Goal: Transaction & Acquisition: Purchase product/service

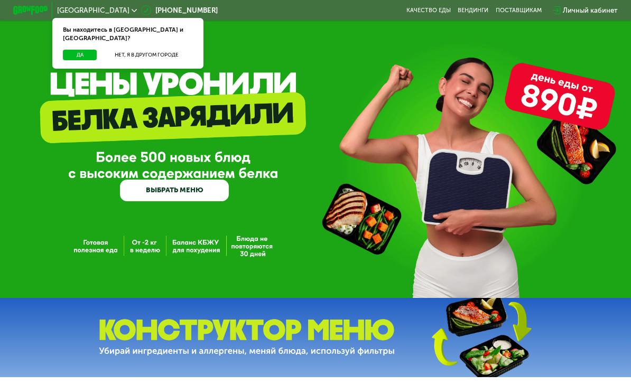
click at [203, 184] on link "ВЫБРАТЬ МЕНЮ" at bounding box center [174, 191] width 109 height 22
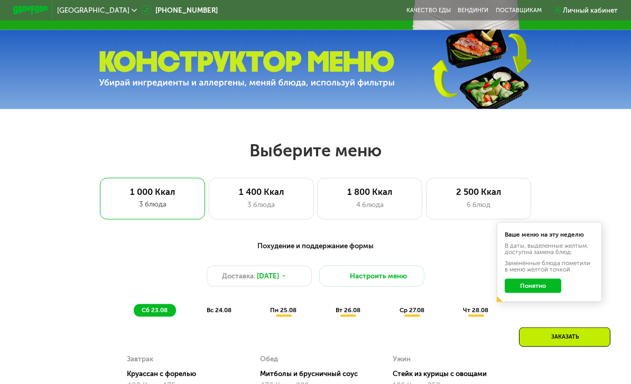
scroll to position [387, 0]
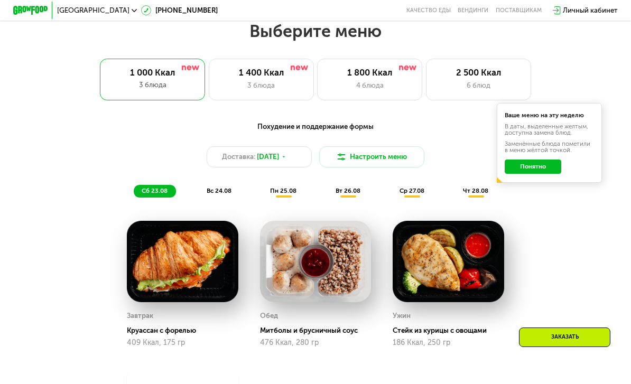
click at [542, 165] on button "Понятно" at bounding box center [533, 167] width 57 height 14
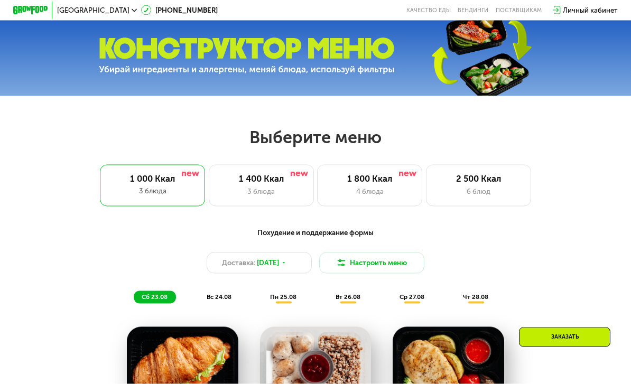
scroll to position [277, 0]
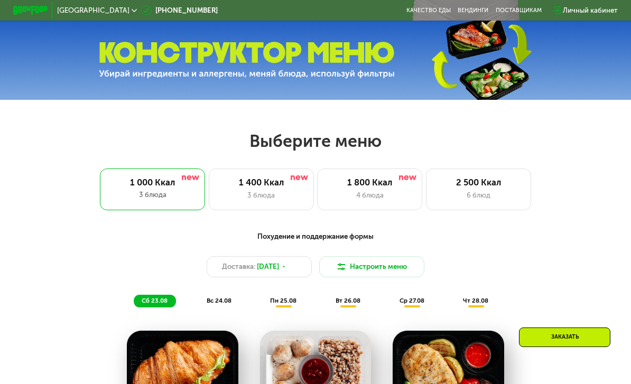
click at [274, 193] on div "3 блюда" at bounding box center [261, 195] width 87 height 11
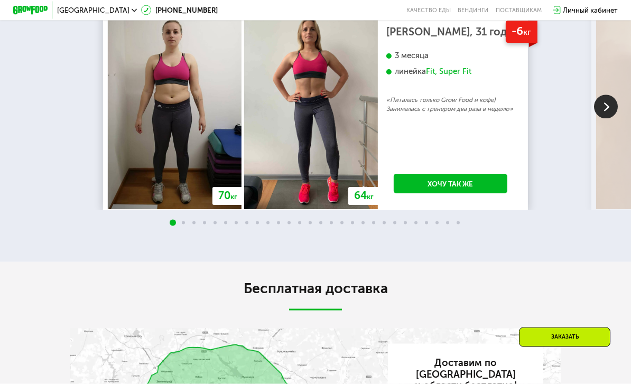
scroll to position [1568, 0]
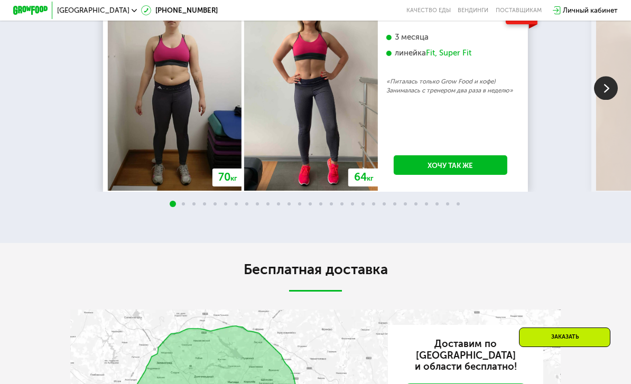
click at [608, 100] on img at bounding box center [606, 88] width 24 height 24
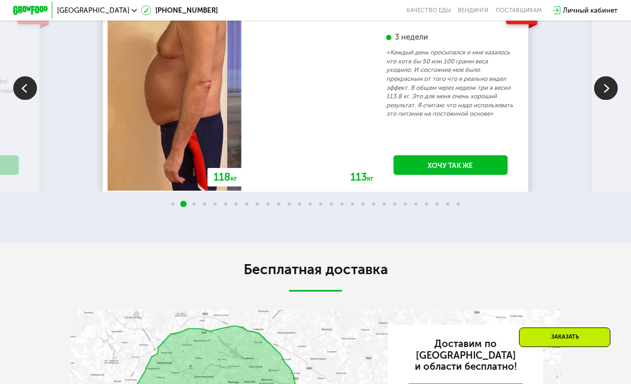
click at [606, 100] on img at bounding box center [606, 88] width 24 height 24
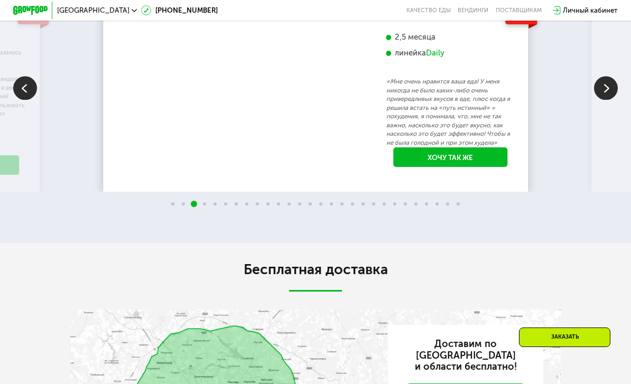
click at [607, 100] on img at bounding box center [606, 88] width 24 height 24
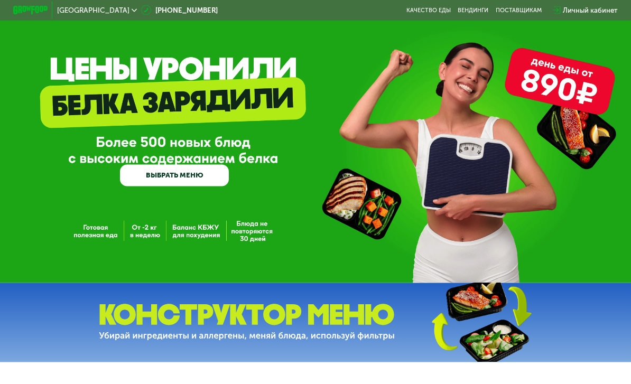
scroll to position [0, 0]
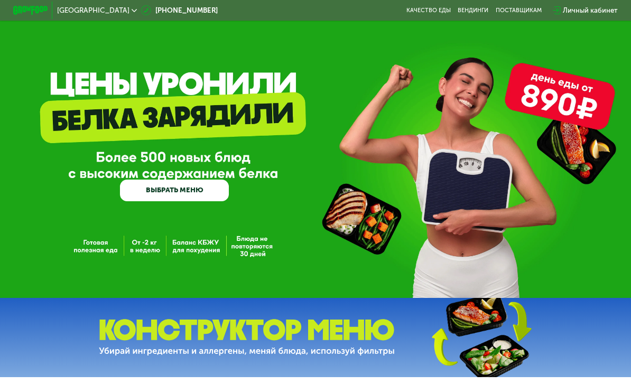
click at [155, 193] on link "ВЫБРАТЬ МЕНЮ" at bounding box center [174, 191] width 109 height 22
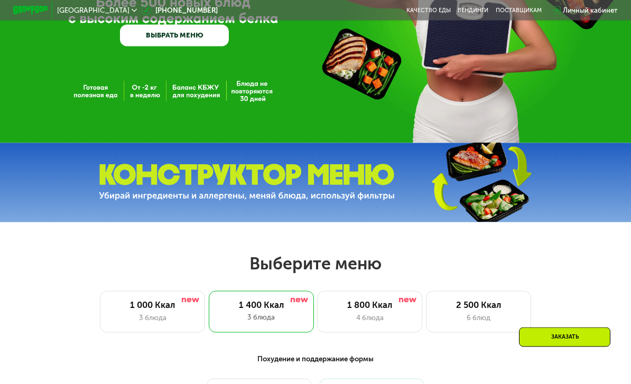
scroll to position [150, 0]
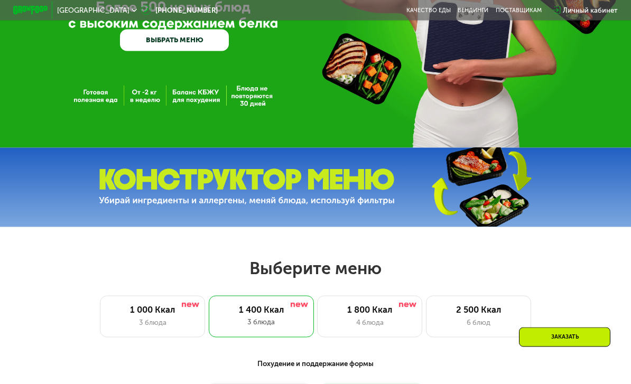
click at [157, 192] on img at bounding box center [247, 187] width 296 height 37
click at [510, 178] on img at bounding box center [480, 187] width 157 height 83
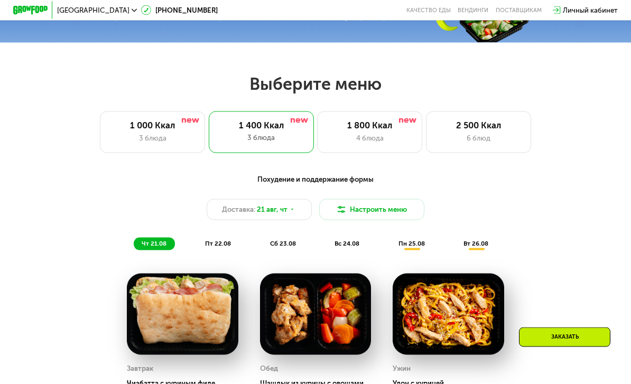
scroll to position [336, 0]
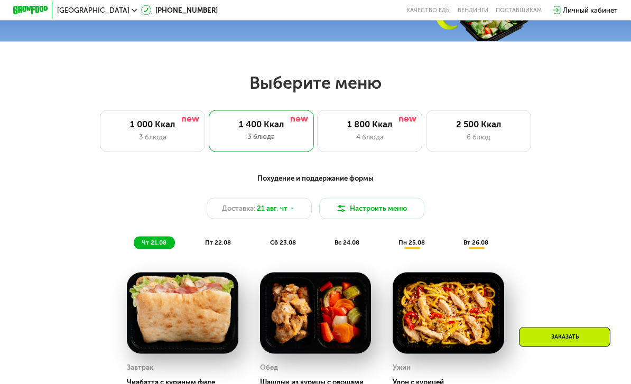
click at [365, 207] on button "Настроить меню" at bounding box center [371, 208] width 105 height 21
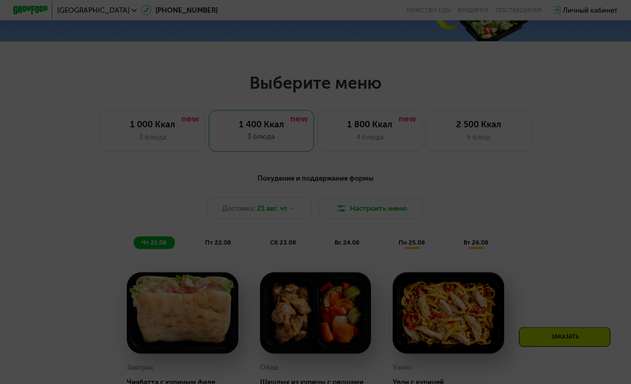
scroll to position [336, 0]
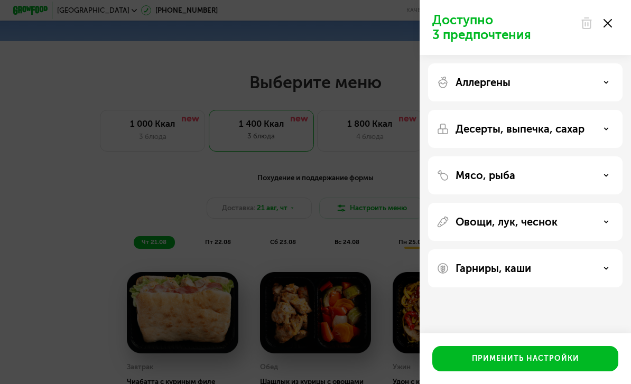
click at [602, 132] on div "Десерты, выпечка, сахар" at bounding box center [525, 129] width 178 height 13
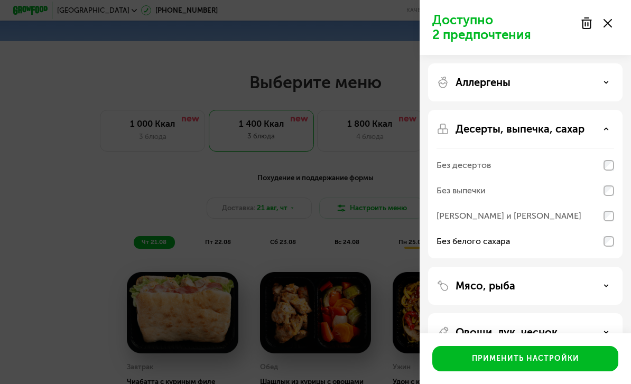
click at [604, 285] on use at bounding box center [606, 286] width 4 height 2
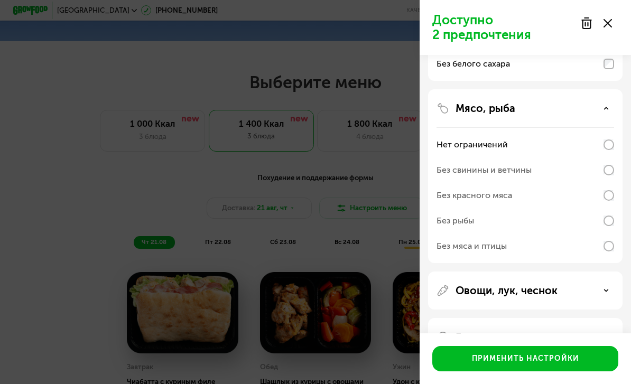
scroll to position [177, 0]
click at [604, 290] on use at bounding box center [606, 291] width 4 height 2
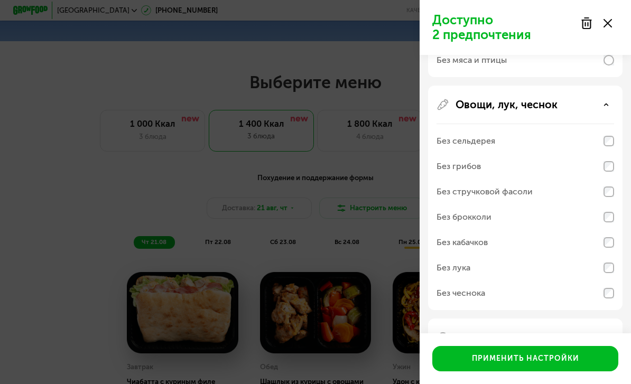
click at [586, 340] on div "Гарниры, каши" at bounding box center [525, 337] width 178 height 13
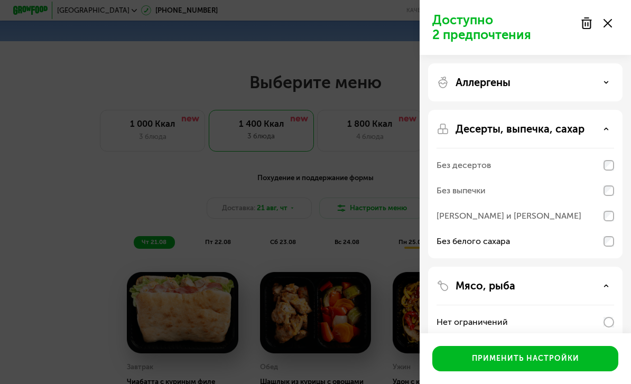
scroll to position [0, 0]
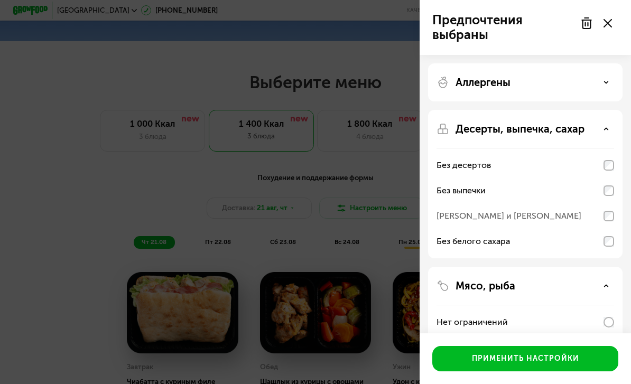
click at [542, 364] on div "Применить настройки" at bounding box center [525, 358] width 107 height 11
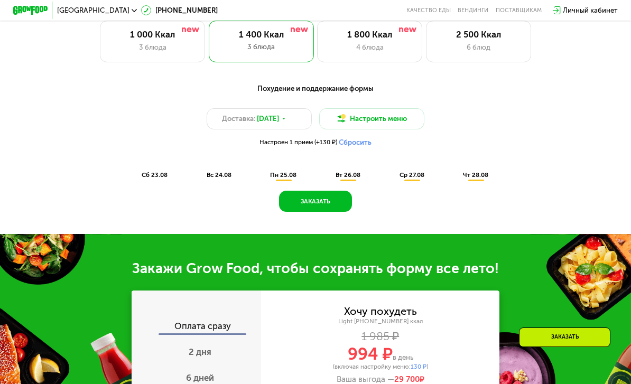
scroll to position [422, 0]
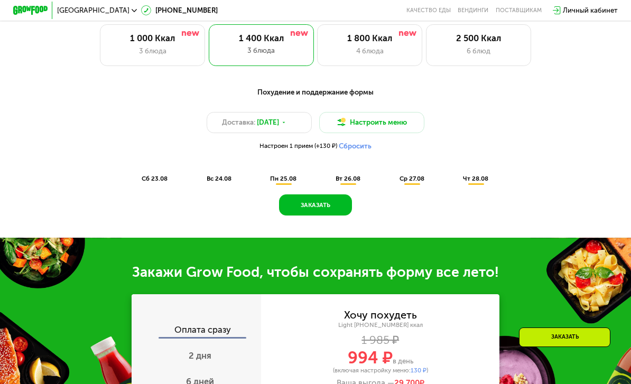
click at [220, 179] on span "вс 24.08" at bounding box center [219, 178] width 25 height 7
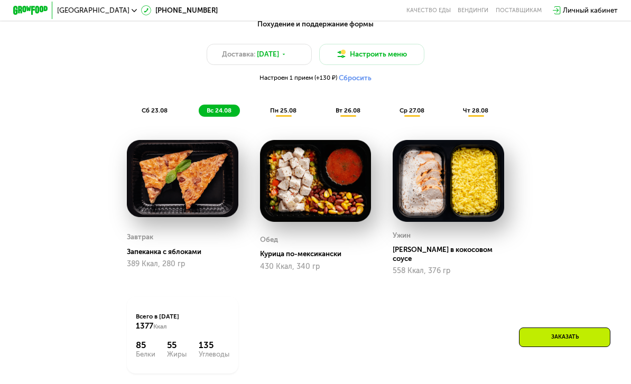
scroll to position [489, 0]
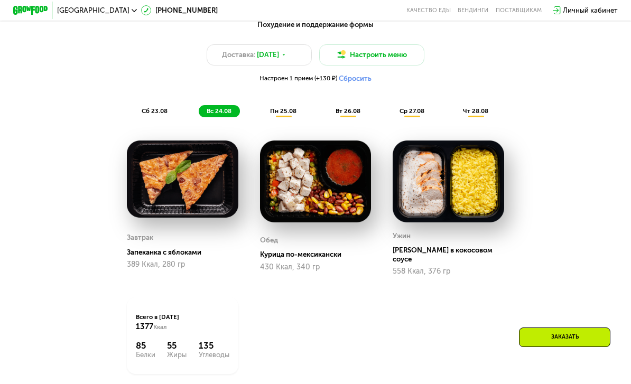
click at [478, 109] on span "чт 28.08" at bounding box center [475, 110] width 25 height 7
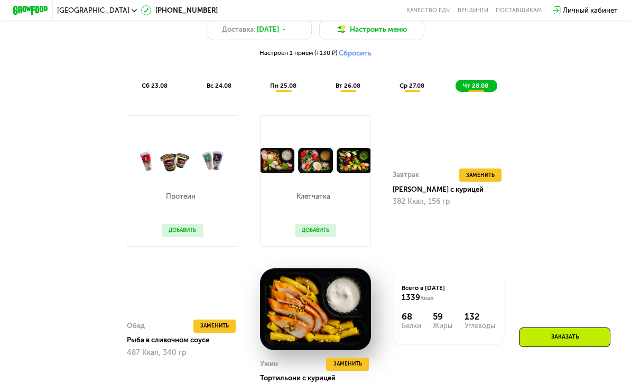
scroll to position [514, 0]
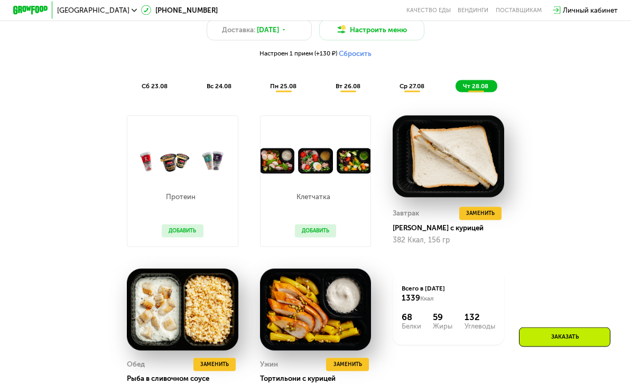
click at [412, 88] on span "ср 27.08" at bounding box center [411, 85] width 25 height 7
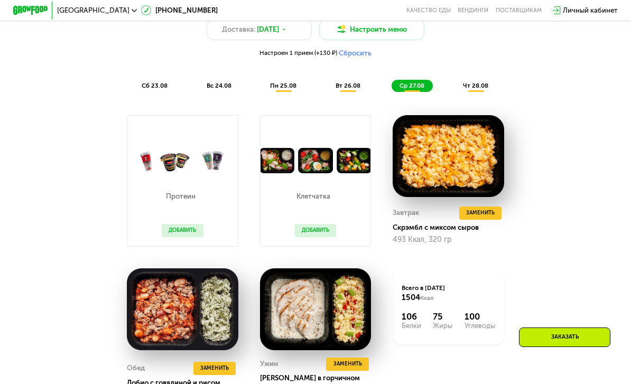
click at [359, 89] on span "вт 26.08" at bounding box center [348, 85] width 25 height 7
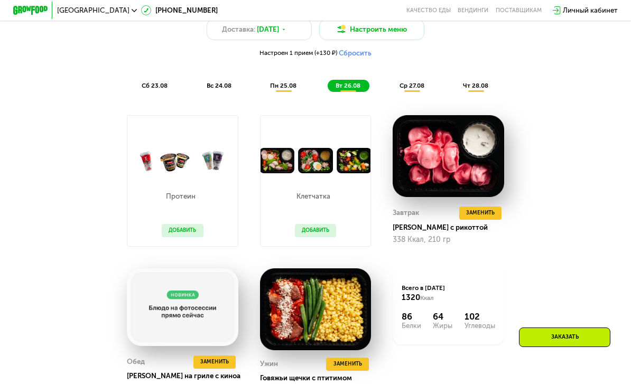
click at [328, 80] on div "пн 25.08" at bounding box center [349, 86] width 42 height 12
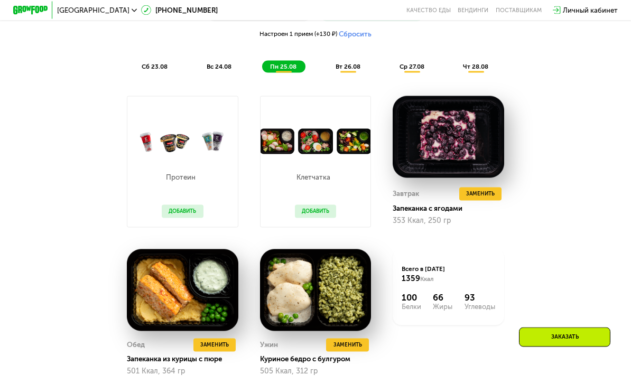
scroll to position [536, 0]
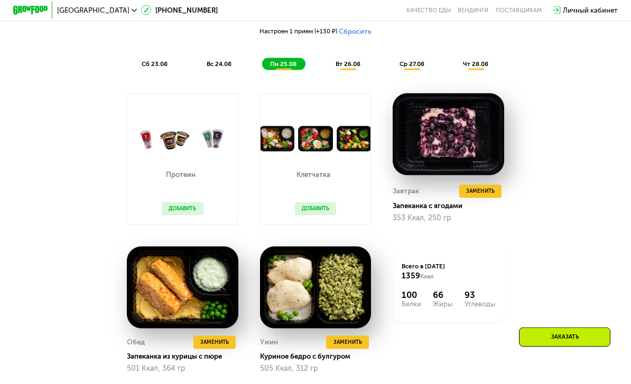
click at [313, 204] on button "Добавить" at bounding box center [316, 208] width 42 height 13
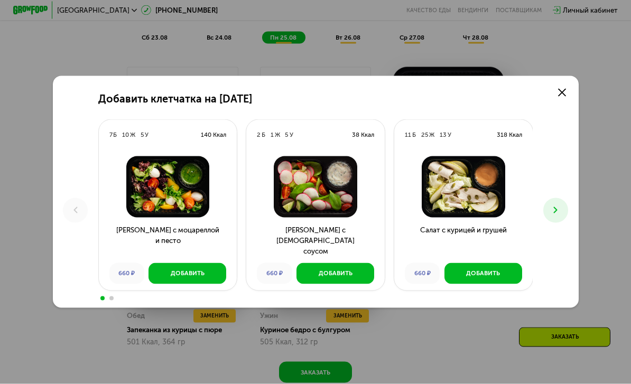
scroll to position [549, 0]
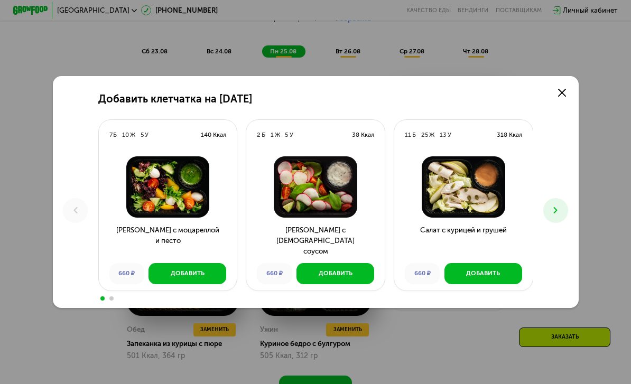
click at [560, 216] on icon at bounding box center [555, 210] width 11 height 11
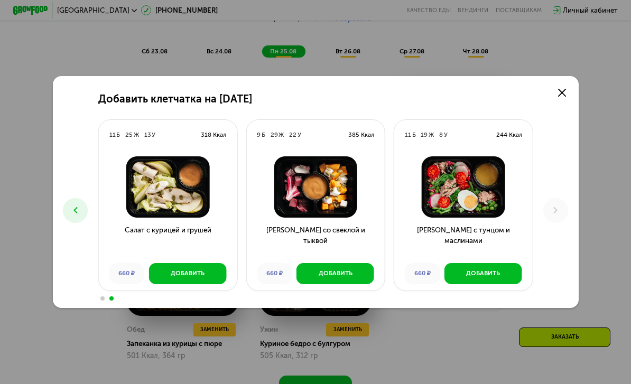
click at [343, 278] on div "Добавить" at bounding box center [336, 273] width 34 height 9
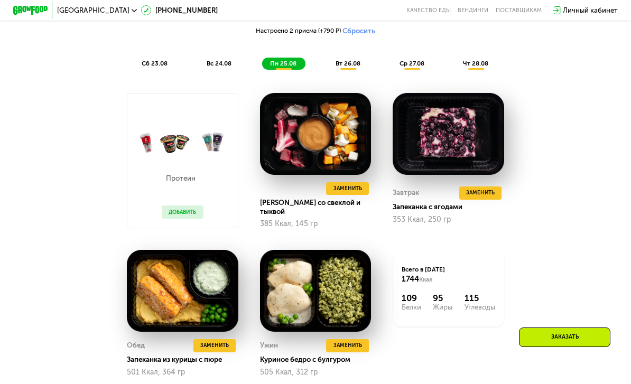
scroll to position [534, 0]
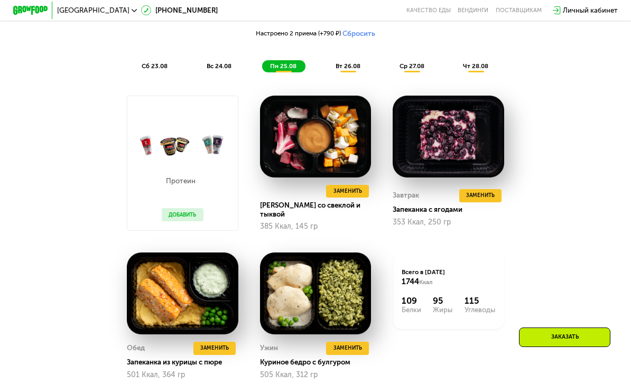
click at [184, 211] on button "Добавить" at bounding box center [183, 214] width 42 height 13
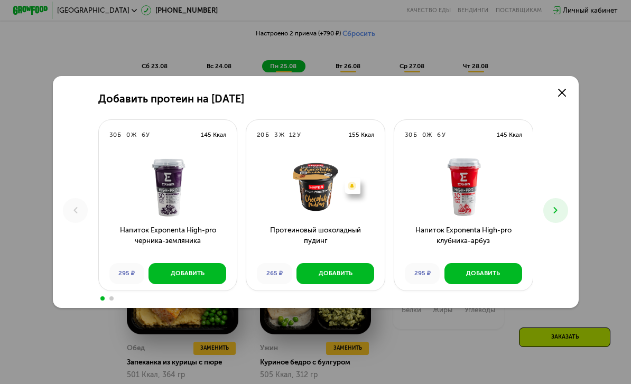
click at [560, 216] on icon at bounding box center [555, 210] width 11 height 11
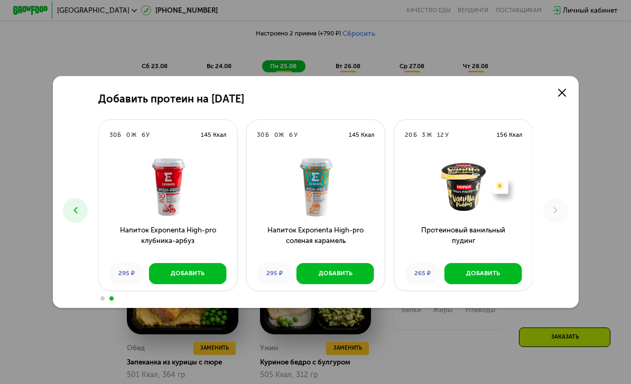
click at [75, 216] on icon at bounding box center [75, 210] width 11 height 11
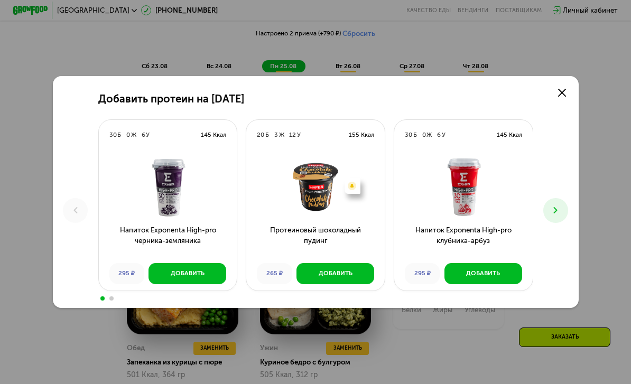
click at [489, 278] on div "Добавить" at bounding box center [483, 273] width 34 height 9
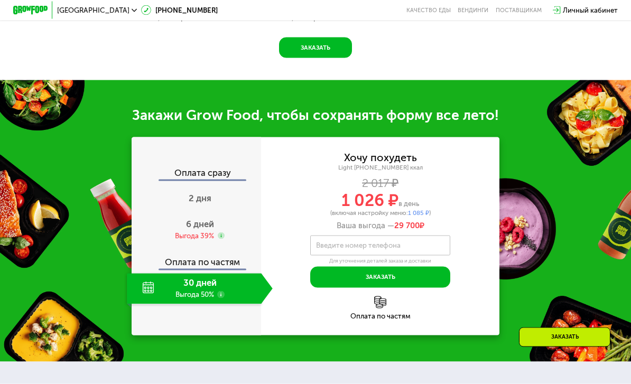
scroll to position [892, 0]
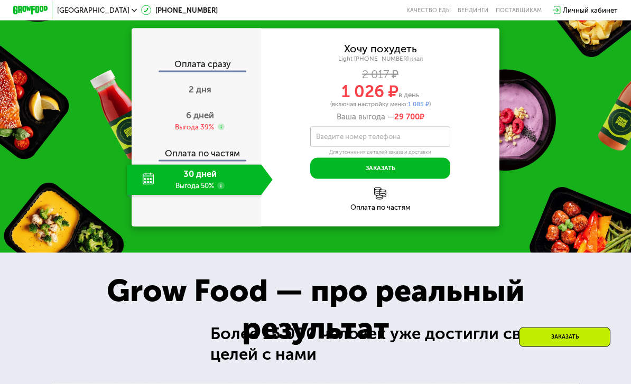
click at [160, 177] on div "30 дней Выгода 50%" at bounding box center [194, 180] width 134 height 31
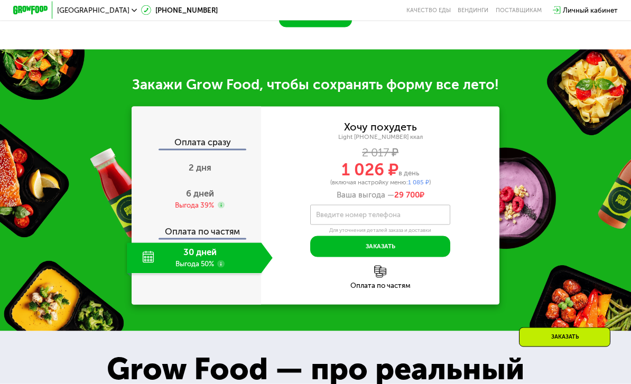
scroll to position [927, 0]
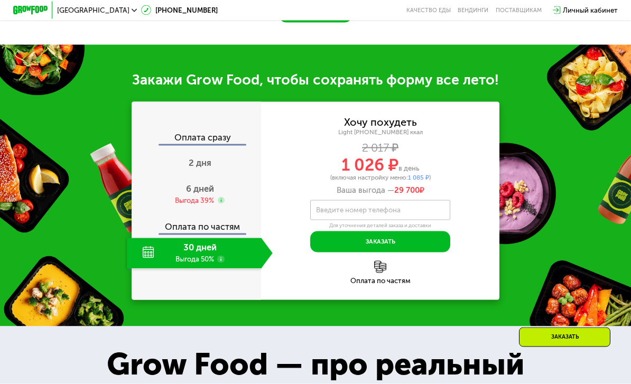
click at [206, 249] on div "30 дней Выгода 50%" at bounding box center [194, 253] width 134 height 31
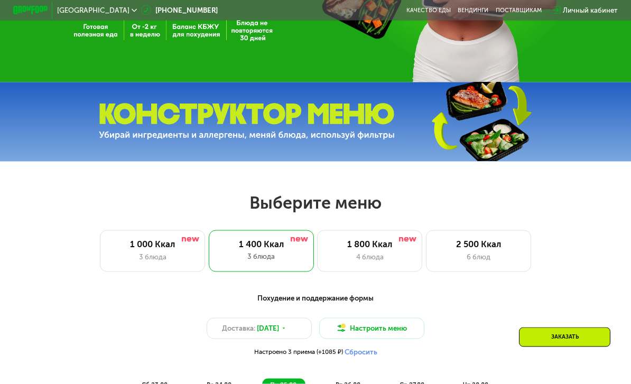
scroll to position [0, 0]
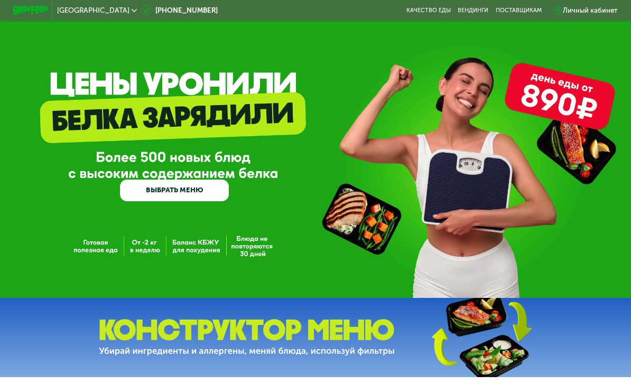
click at [24, 10] on img at bounding box center [30, 10] width 34 height 9
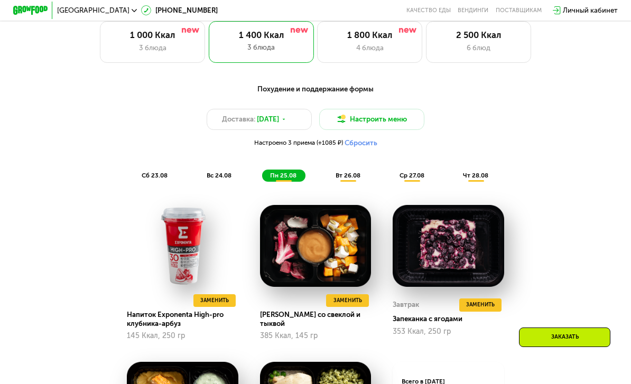
click at [568, 347] on div "Заказать" at bounding box center [564, 338] width 91 height 20
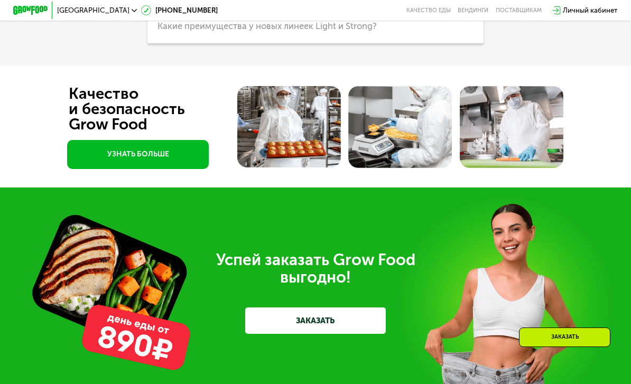
scroll to position [2698, 0]
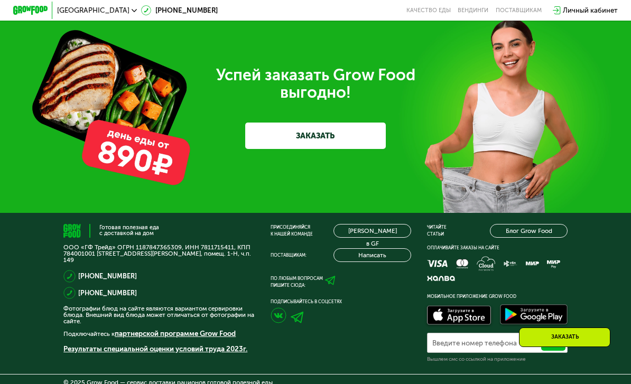
click at [366, 248] on button "Написать" at bounding box center [371, 255] width 77 height 14
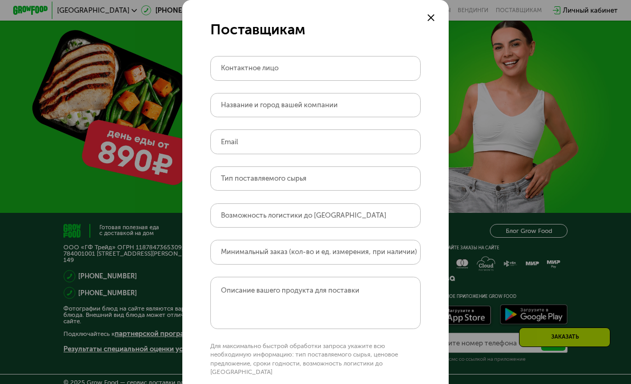
click at [517, 185] on div "Поставщикам Контактное лицо Название и город вашей компании Email Тип поставляе…" at bounding box center [315, 192] width 631 height 384
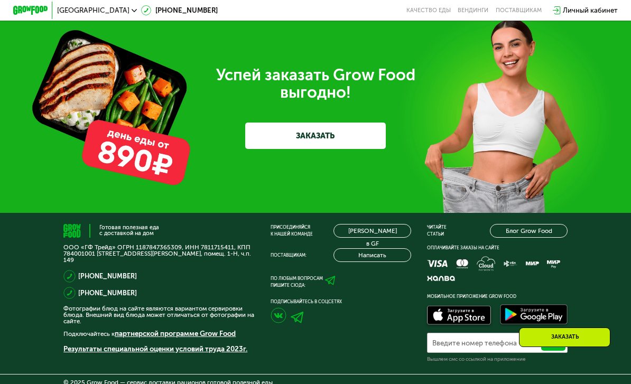
click at [325, 275] on icon at bounding box center [330, 280] width 11 height 11
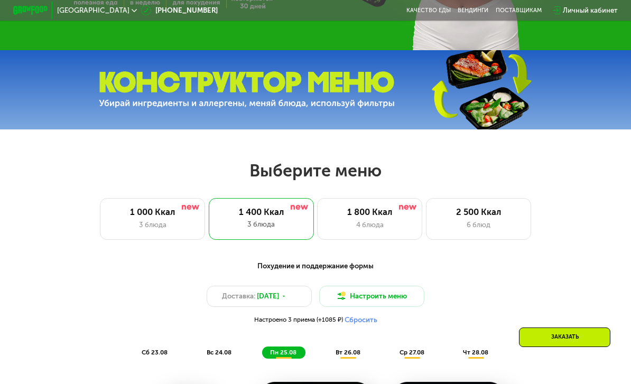
scroll to position [247, 0]
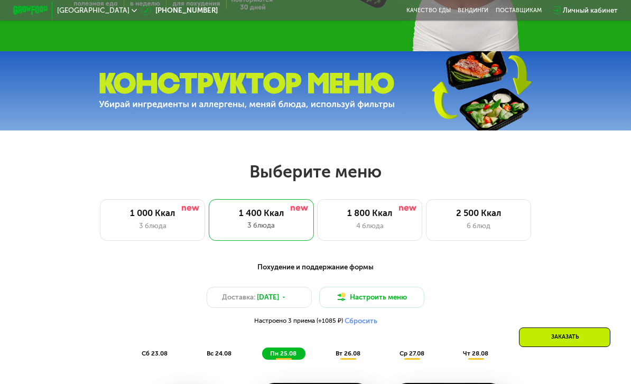
click at [258, 225] on div "3 блюда" at bounding box center [261, 225] width 88 height 11
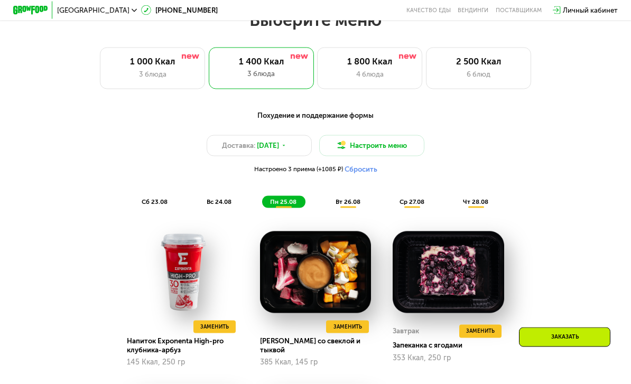
scroll to position [392, 0]
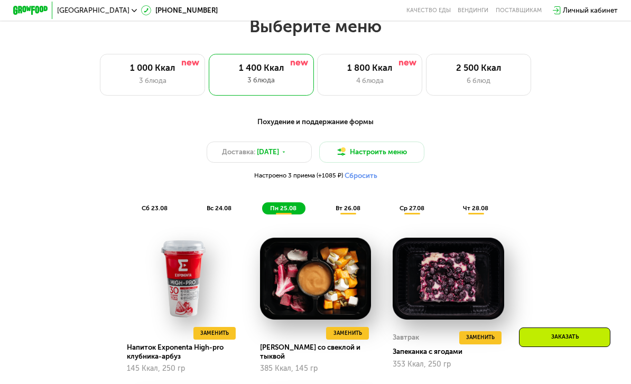
click at [223, 208] on span "вс 24.08" at bounding box center [219, 207] width 25 height 7
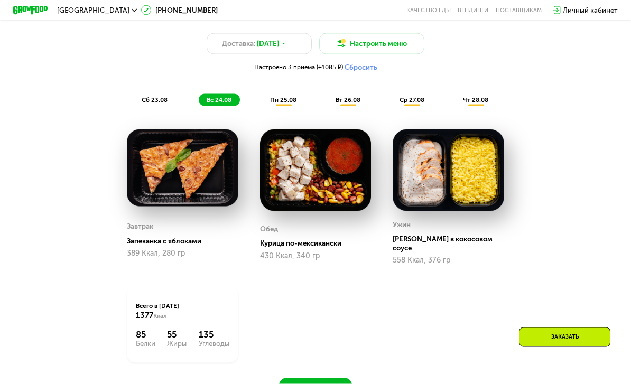
scroll to position [501, 0]
click at [482, 99] on span "чт 28.08" at bounding box center [475, 99] width 25 height 7
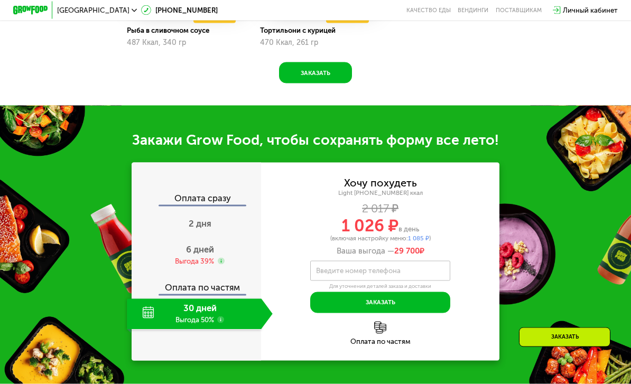
scroll to position [885, 0]
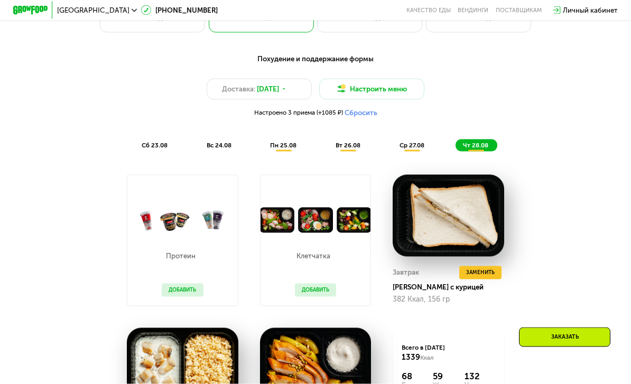
click at [402, 142] on span "ср 27.08" at bounding box center [411, 145] width 25 height 7
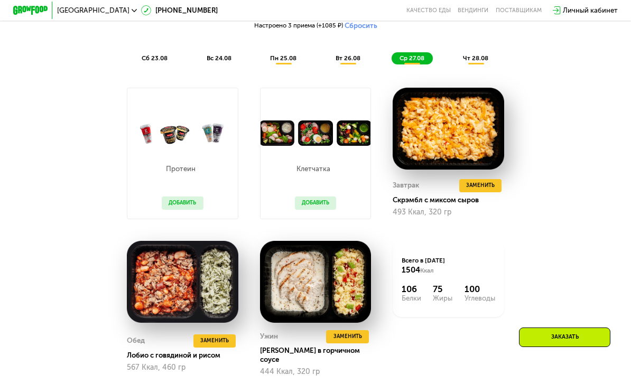
scroll to position [540, 0]
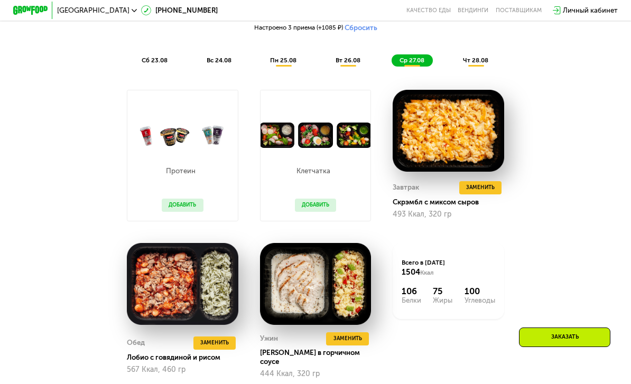
click at [219, 339] on span "Заменить" at bounding box center [214, 343] width 29 height 9
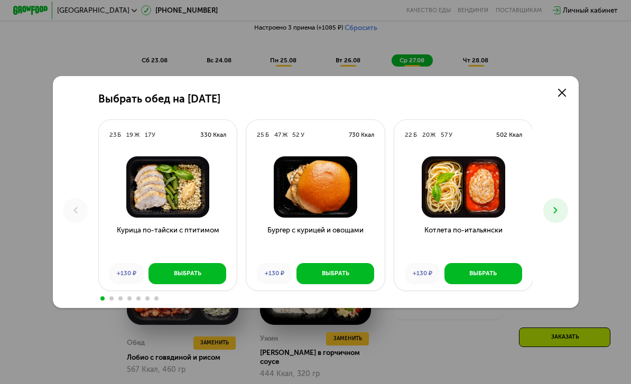
click at [562, 222] on button at bounding box center [555, 210] width 24 height 24
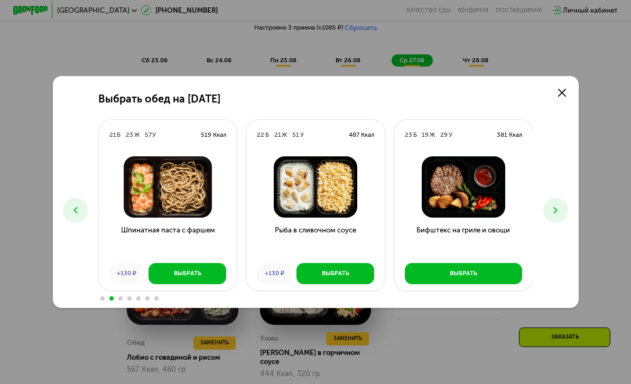
click at [561, 97] on icon at bounding box center [562, 93] width 8 height 8
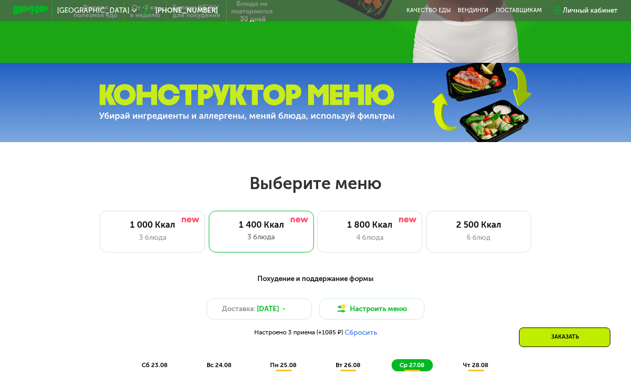
scroll to position [235, 0]
click at [375, 226] on div "1 800 Ккал" at bounding box center [370, 225] width 87 height 11
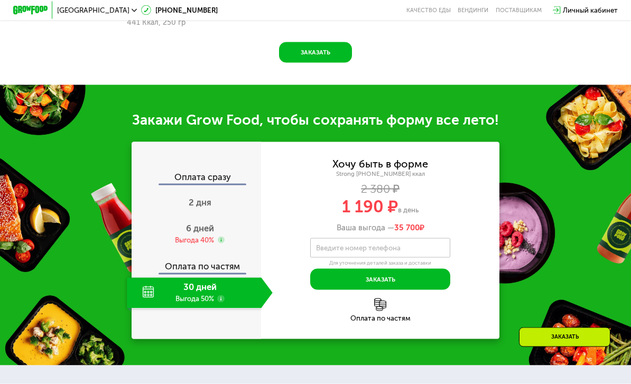
scroll to position [858, 0]
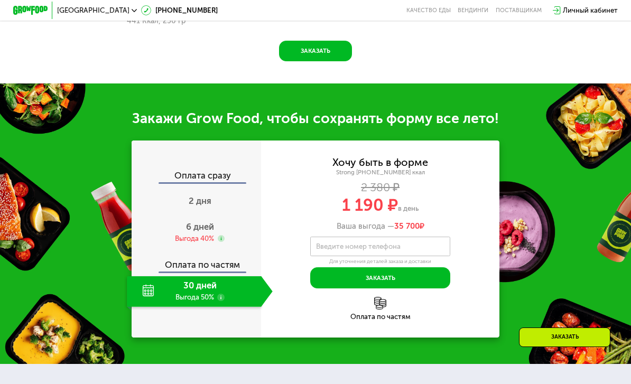
click at [155, 291] on div "30 дней Выгода 50%" at bounding box center [194, 291] width 134 height 31
click at [193, 293] on div "30 дней Выгода 50%" at bounding box center [194, 291] width 134 height 31
click at [191, 222] on span "6 дней" at bounding box center [200, 226] width 28 height 11
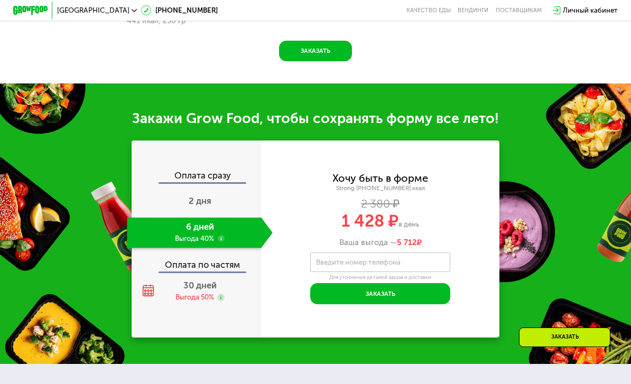
click at [199, 199] on span "2 дня" at bounding box center [200, 200] width 23 height 11
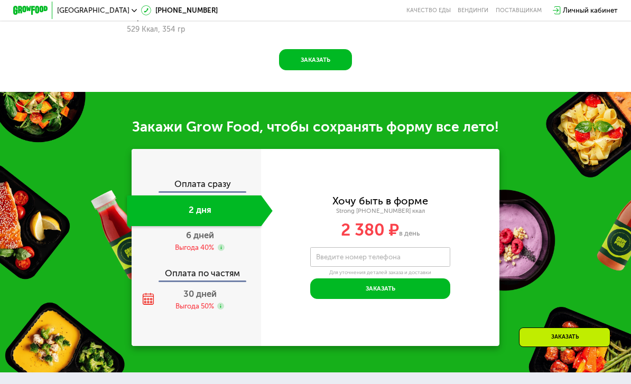
click at [202, 302] on div "Выгода 50%" at bounding box center [194, 307] width 39 height 10
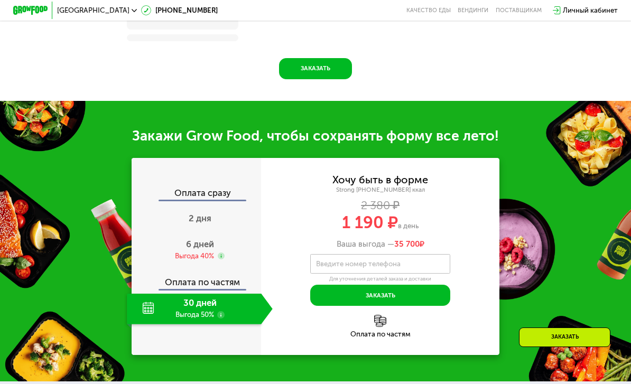
scroll to position [884, 0]
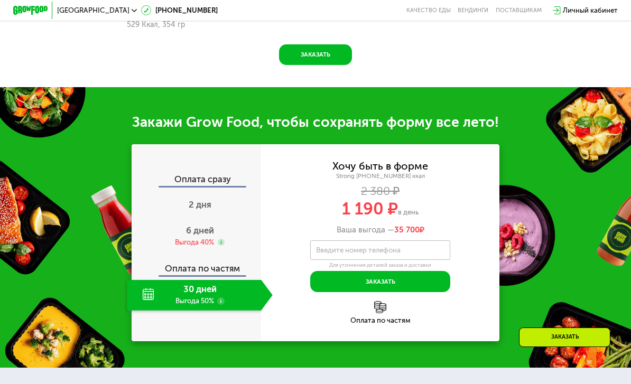
click at [150, 298] on div "30 дней Выгода 50%" at bounding box center [194, 295] width 134 height 31
click at [152, 281] on div "30 дней Выгода 50%" at bounding box center [194, 295] width 134 height 31
click at [224, 297] on icon at bounding box center [220, 300] width 7 height 7
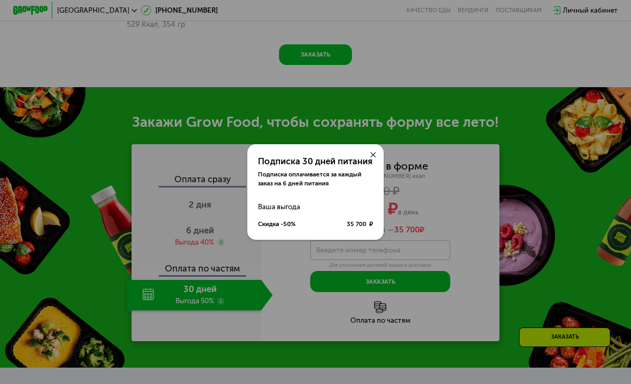
click at [374, 157] on icon at bounding box center [372, 154] width 5 height 5
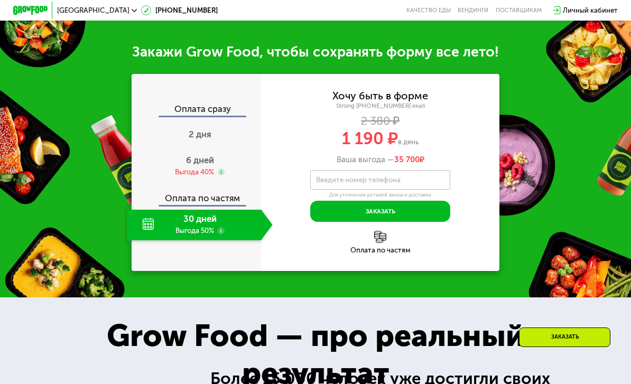
scroll to position [973, 0]
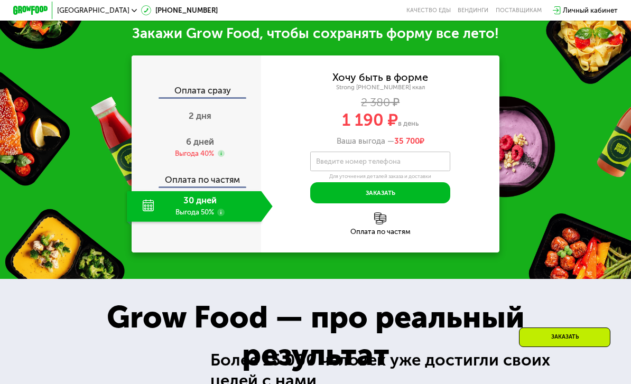
click at [377, 212] on img at bounding box center [380, 218] width 12 height 12
click at [378, 212] on img at bounding box center [380, 218] width 12 height 12
click at [380, 213] on div "Оплата по частям" at bounding box center [380, 223] width 238 height 23
click at [377, 212] on img at bounding box center [380, 218] width 12 height 12
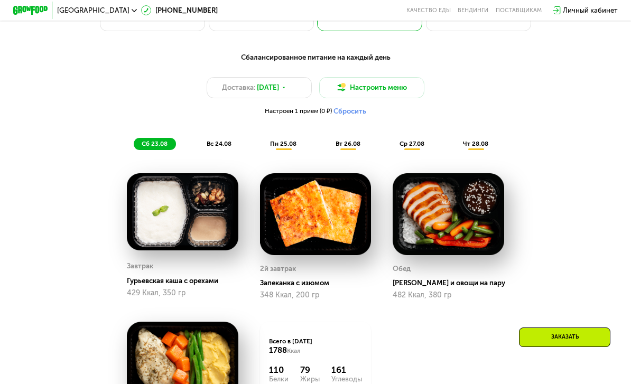
scroll to position [437, 0]
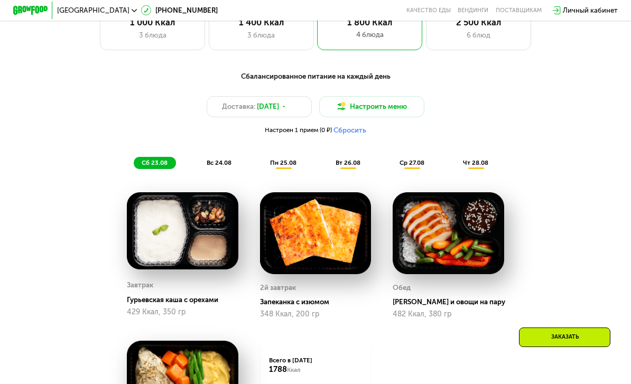
click at [384, 107] on button "Настроить меню" at bounding box center [371, 106] width 105 height 21
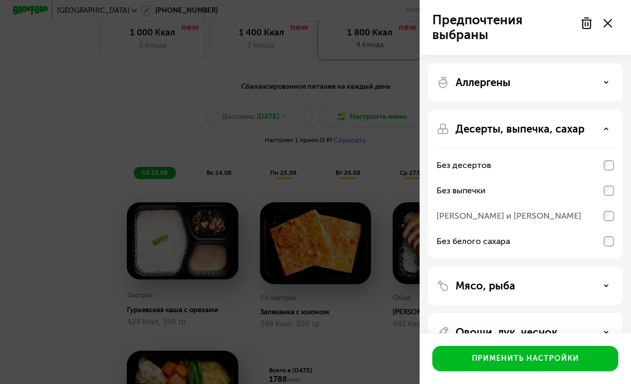
scroll to position [448, 0]
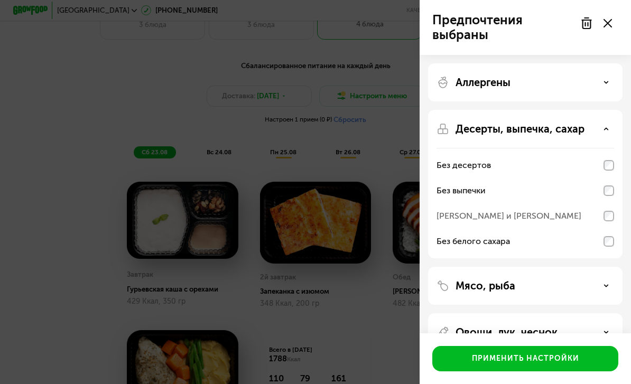
click at [525, 364] on div "Применить настройки" at bounding box center [525, 358] width 107 height 11
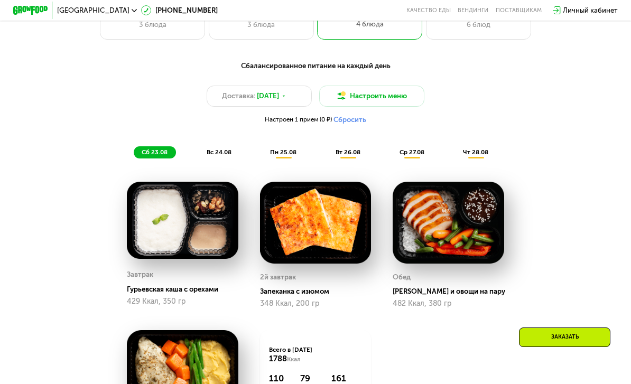
click at [455, 156] on div "ср 27.08" at bounding box center [476, 152] width 42 height 12
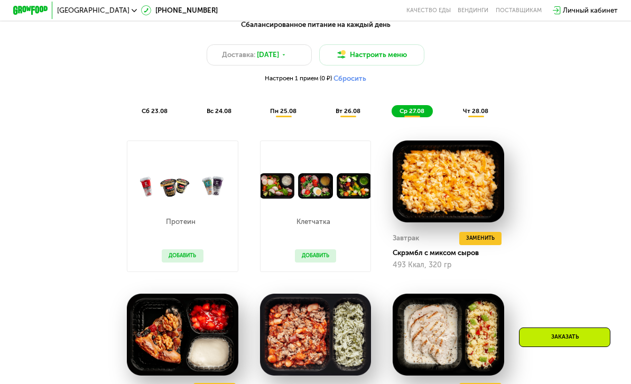
scroll to position [489, 0]
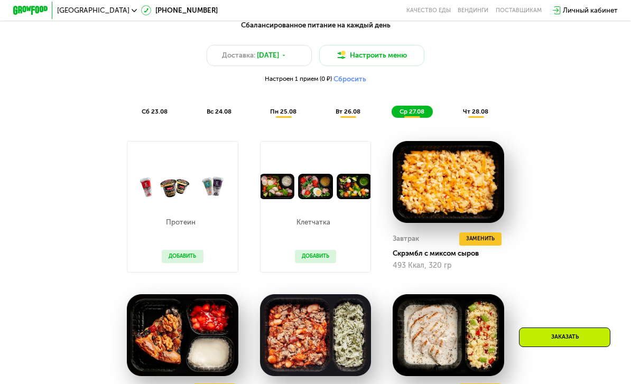
click at [479, 113] on span "чт 28.08" at bounding box center [475, 111] width 25 height 7
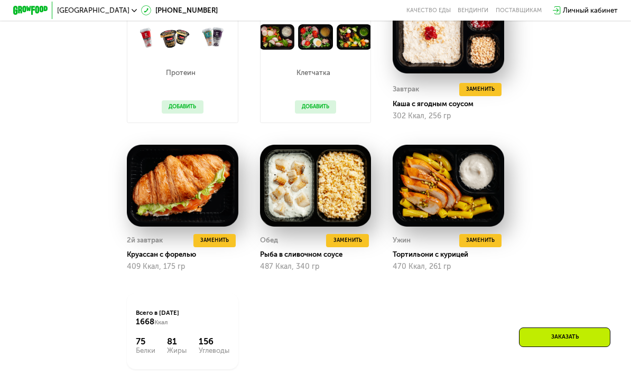
scroll to position [634, 0]
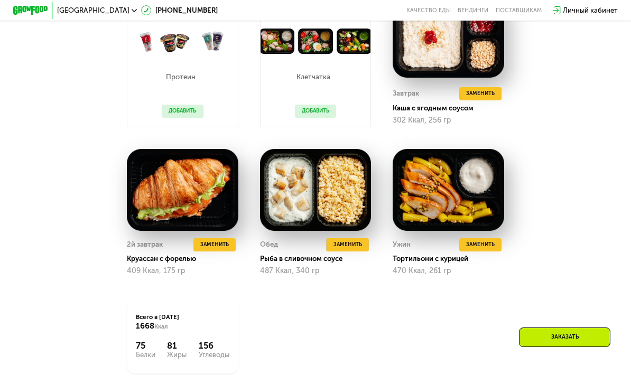
click at [221, 246] on span "Заменить" at bounding box center [214, 244] width 29 height 9
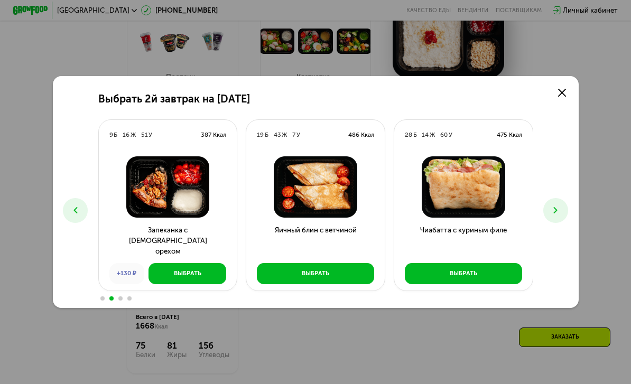
click at [562, 97] on icon at bounding box center [562, 93] width 8 height 8
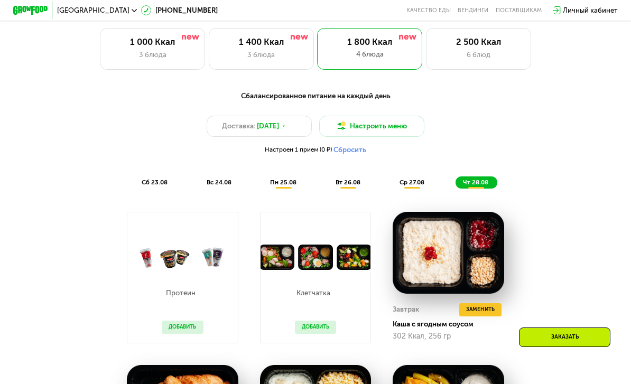
scroll to position [423, 0]
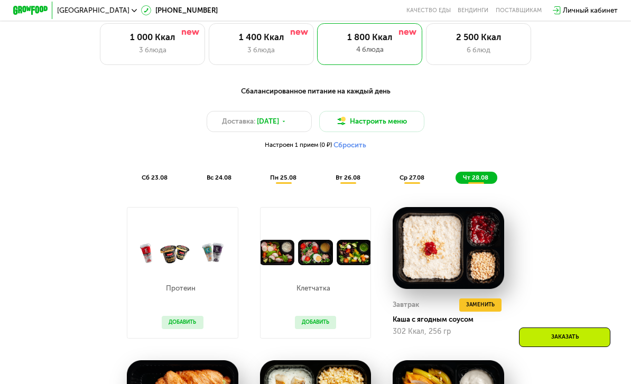
click at [403, 123] on button "Настроить меню" at bounding box center [371, 121] width 105 height 21
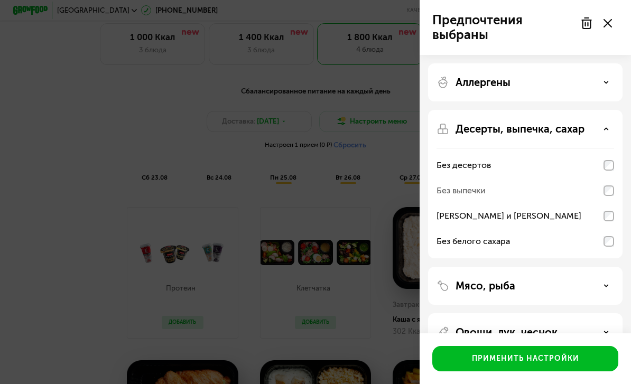
click at [544, 364] on div "Применить настройки" at bounding box center [525, 358] width 107 height 11
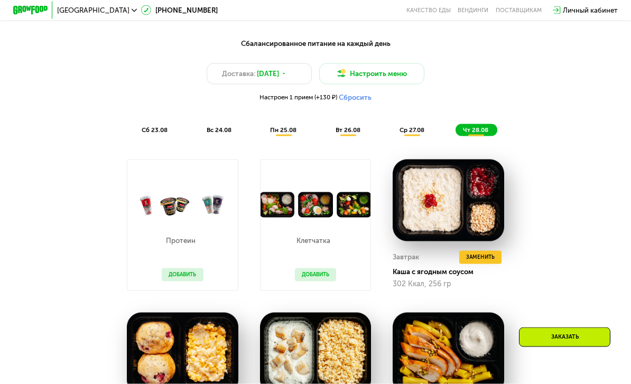
scroll to position [466, 0]
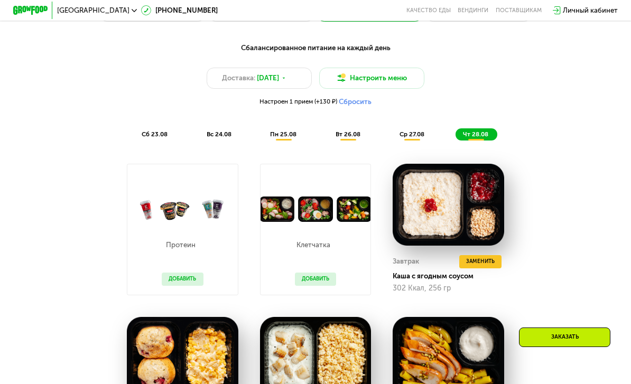
click at [415, 131] on span "ср 27.08" at bounding box center [411, 134] width 25 height 7
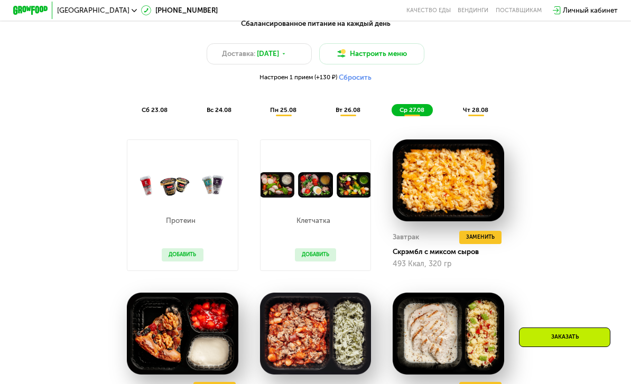
scroll to position [491, 0]
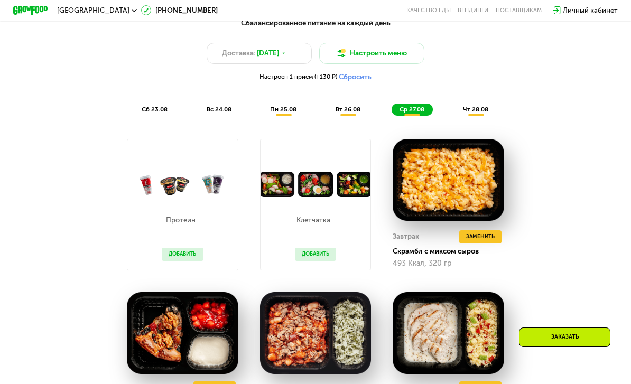
click at [340, 110] on span "вт 26.08" at bounding box center [348, 109] width 25 height 7
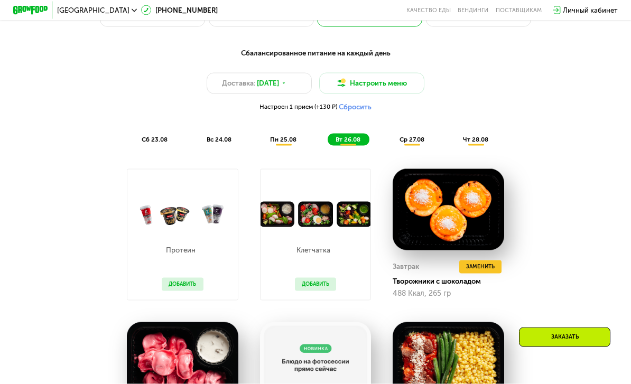
scroll to position [460, 0]
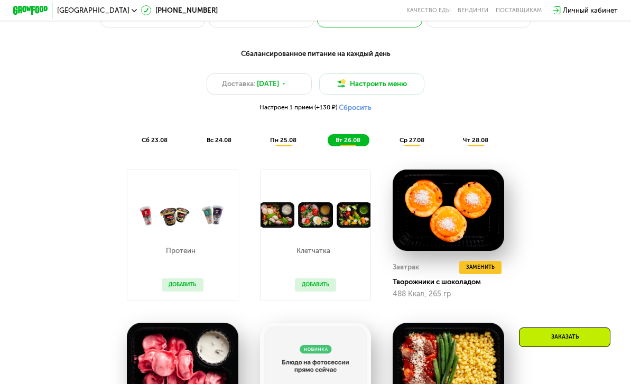
click at [284, 139] on span "пн 25.08" at bounding box center [283, 139] width 26 height 7
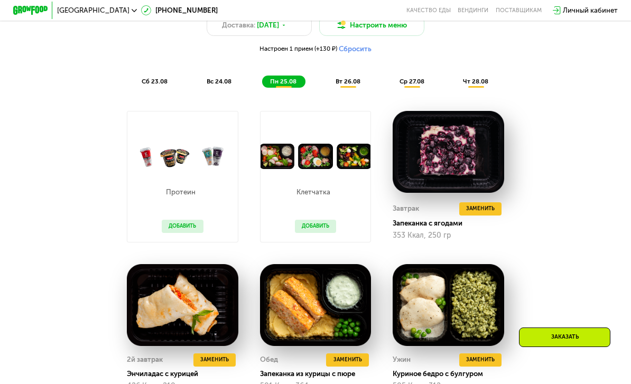
scroll to position [516, 0]
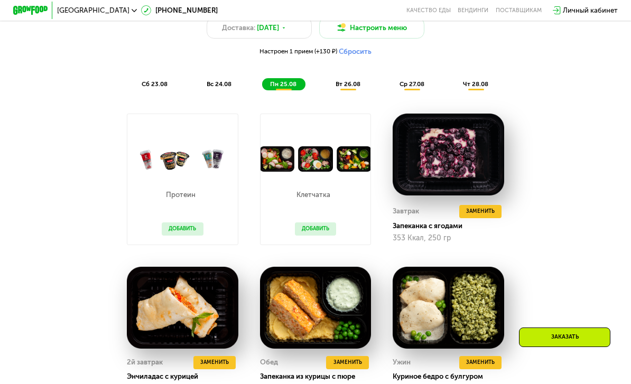
click at [481, 85] on span "чт 28.08" at bounding box center [475, 83] width 25 height 7
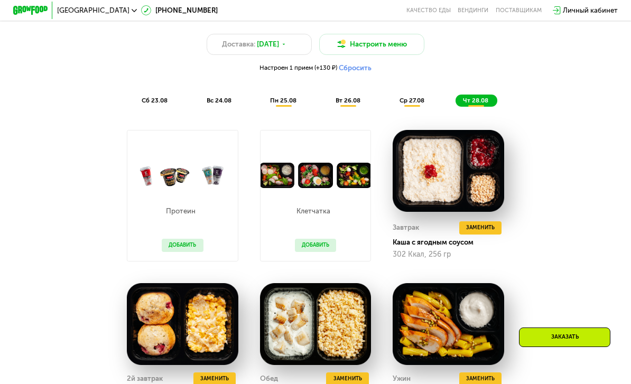
scroll to position [465, 0]
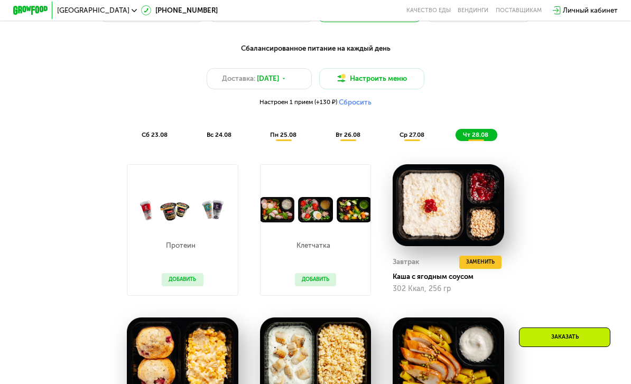
click at [419, 134] on span "ср 27.08" at bounding box center [411, 134] width 25 height 7
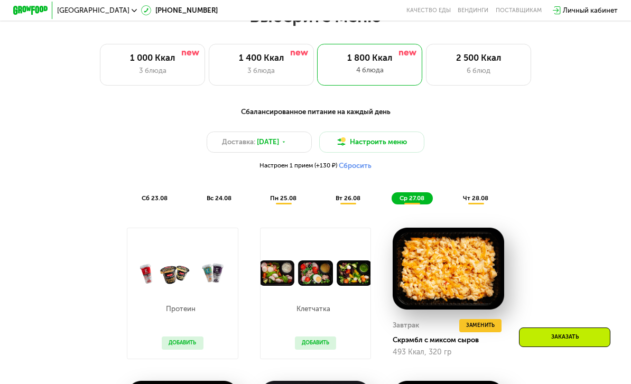
scroll to position [402, 0]
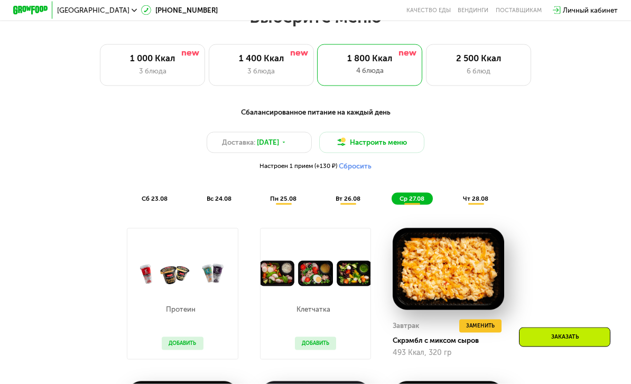
click at [359, 164] on button "Сбросить" at bounding box center [355, 166] width 33 height 9
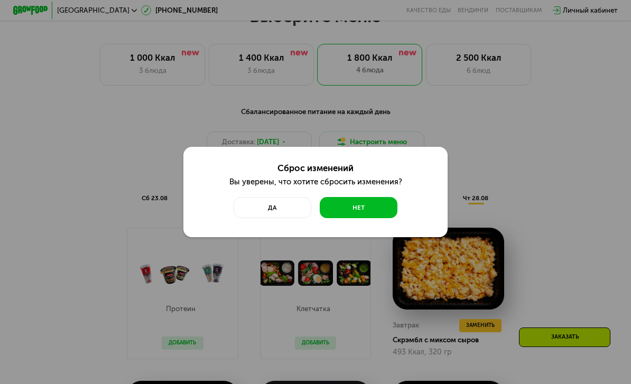
click at [264, 210] on button "Да" at bounding box center [273, 207] width 78 height 21
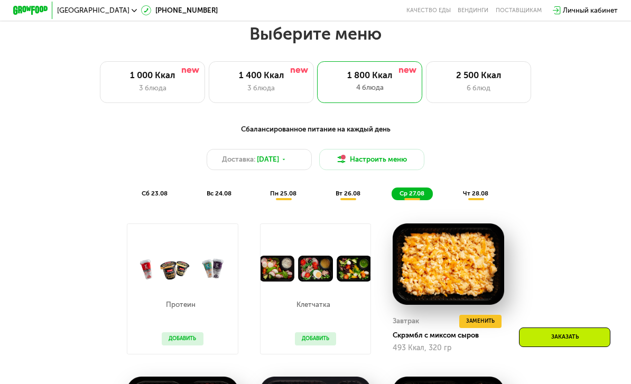
scroll to position [383, 0]
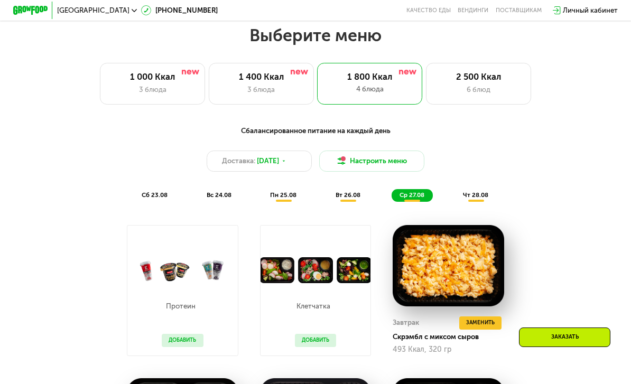
click at [380, 161] on button "Настроить меню" at bounding box center [371, 161] width 105 height 21
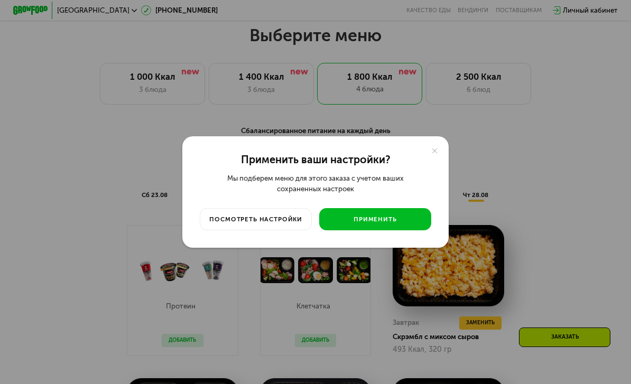
click at [229, 224] on div "посмотреть настройки" at bounding box center [256, 219] width 99 height 9
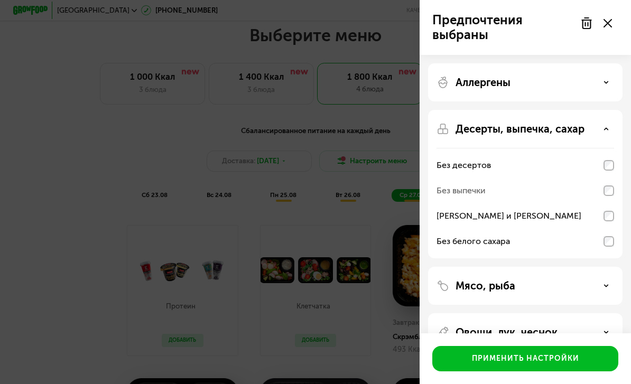
click at [550, 364] on div "Применить настройки" at bounding box center [525, 358] width 107 height 11
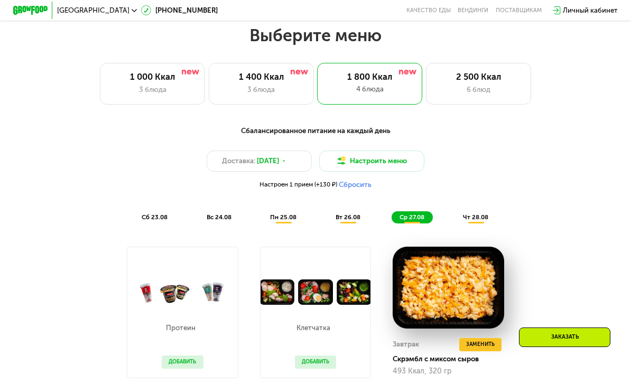
click at [390, 159] on button "Настроить меню" at bounding box center [371, 161] width 105 height 21
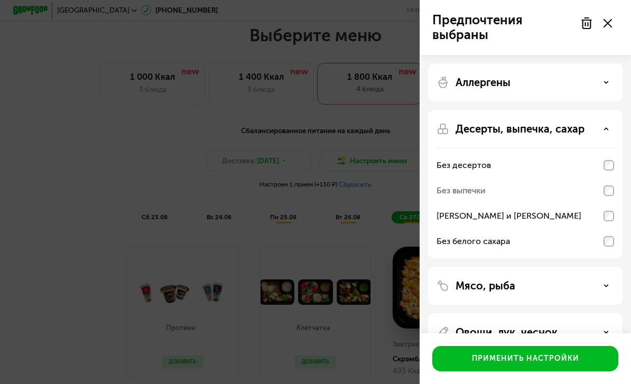
click at [553, 364] on div "Применить настройки" at bounding box center [525, 358] width 107 height 11
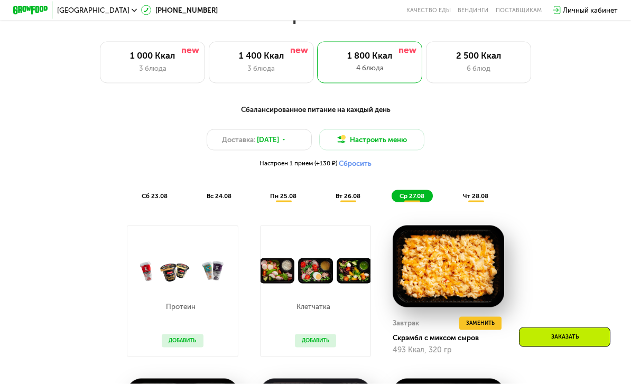
scroll to position [405, 0]
click at [473, 192] on span "чт 28.08" at bounding box center [475, 195] width 25 height 7
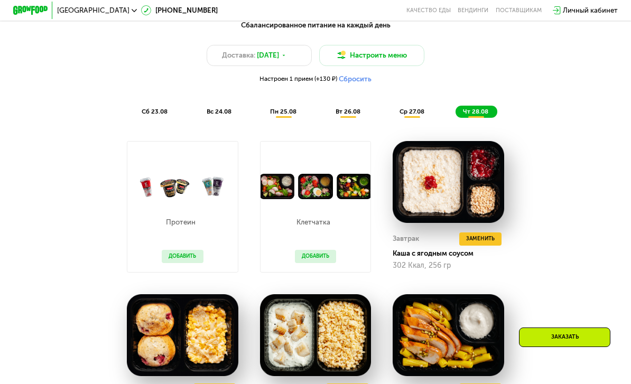
scroll to position [447, 0]
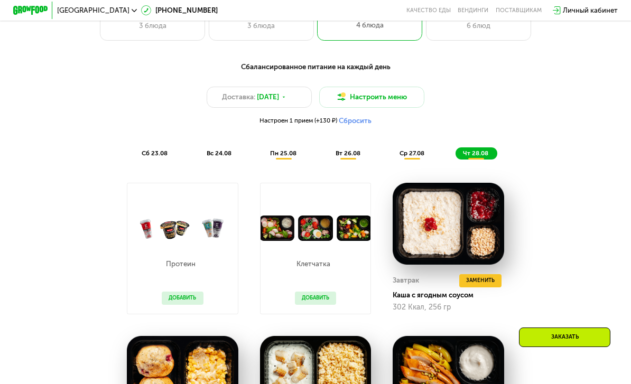
click at [348, 154] on span "вт 26.08" at bounding box center [348, 153] width 25 height 7
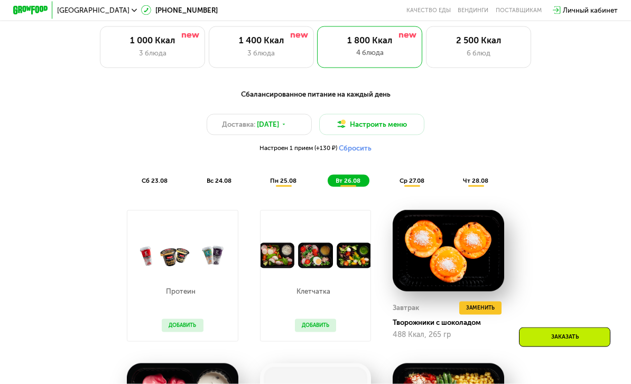
scroll to position [403, 0]
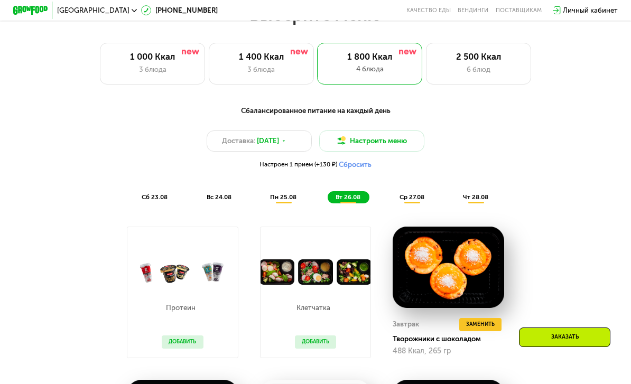
click at [278, 194] on span "пн 25.08" at bounding box center [283, 196] width 26 height 7
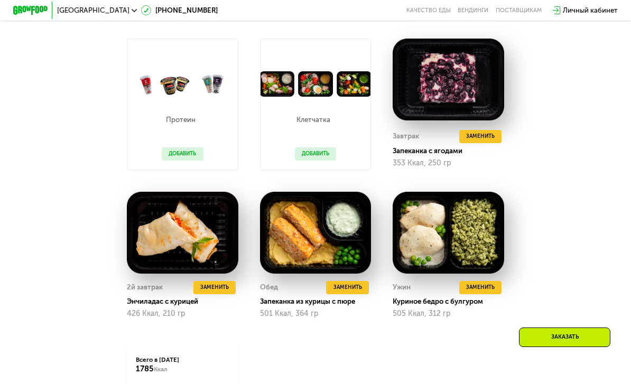
scroll to position [492, 0]
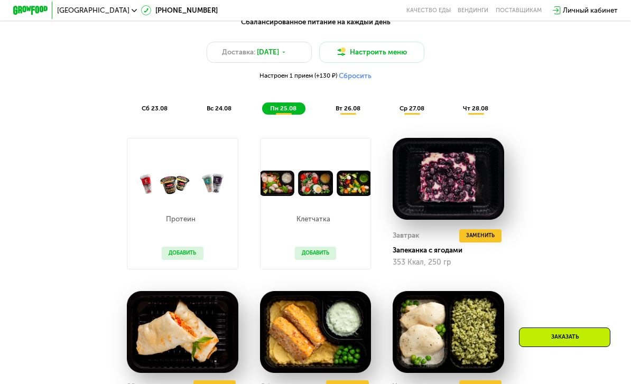
click at [214, 108] on span "вс 24.08" at bounding box center [219, 108] width 25 height 7
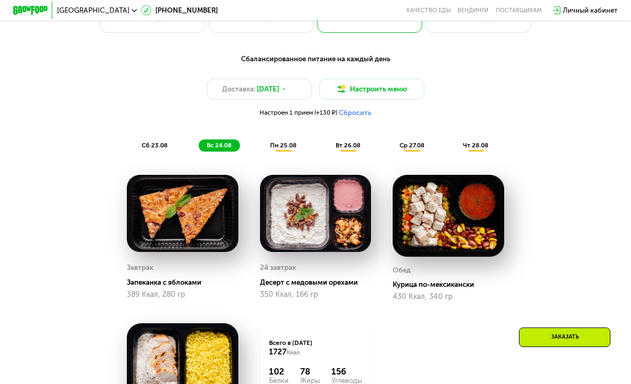
click at [199, 140] on div "сб 23.08" at bounding box center [220, 145] width 42 height 12
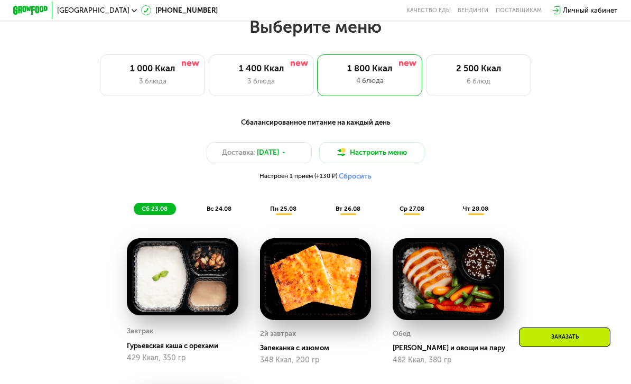
scroll to position [392, 0]
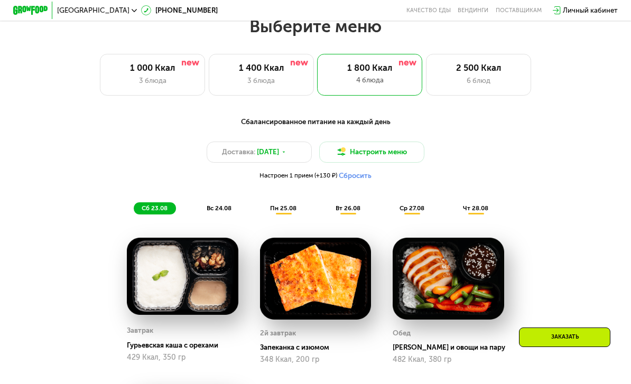
click at [285, 210] on span "пн 25.08" at bounding box center [283, 207] width 26 height 7
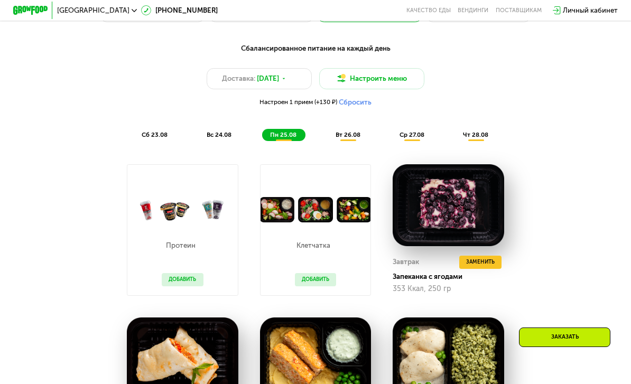
scroll to position [461, 0]
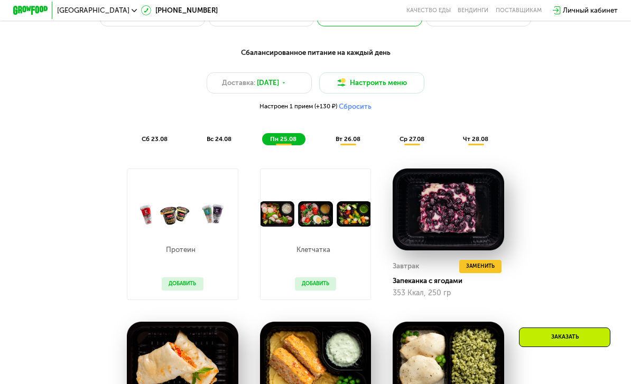
click at [351, 141] on span "вт 26.08" at bounding box center [348, 138] width 25 height 7
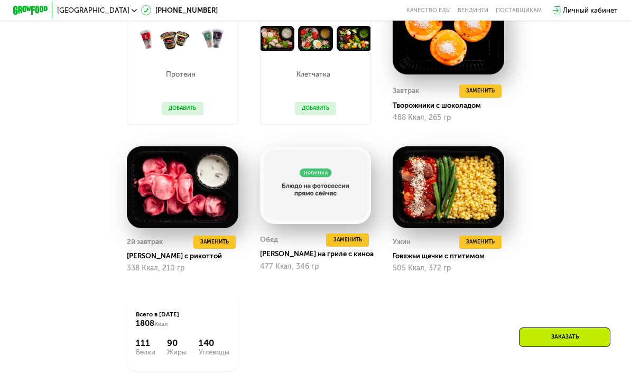
scroll to position [688, 0]
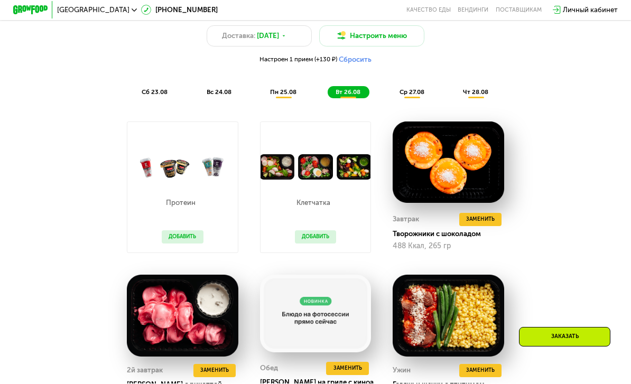
click at [404, 94] on span "ср 27.08" at bounding box center [411, 92] width 25 height 7
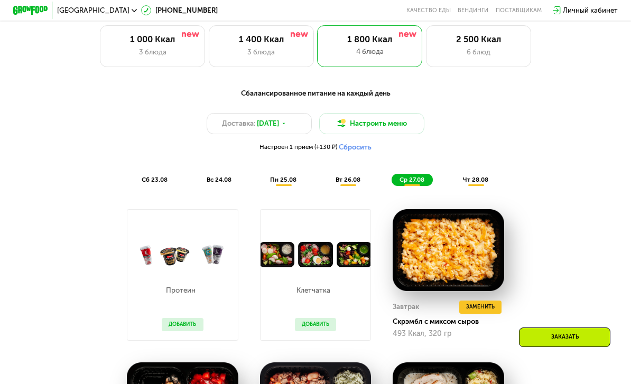
scroll to position [418, 0]
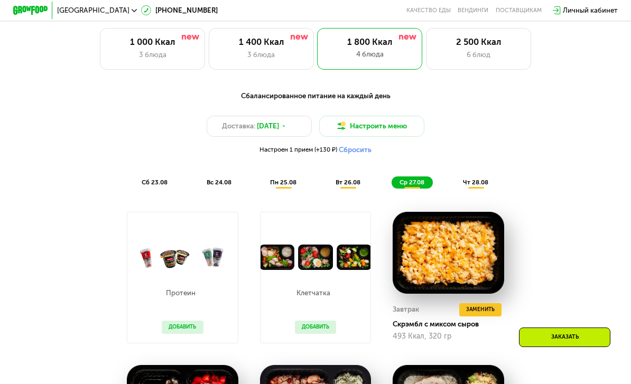
click at [392, 176] on div "вт 26.08" at bounding box center [413, 182] width 42 height 12
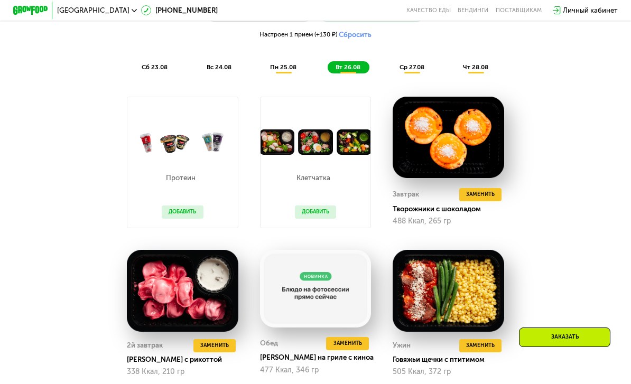
scroll to position [436, 0]
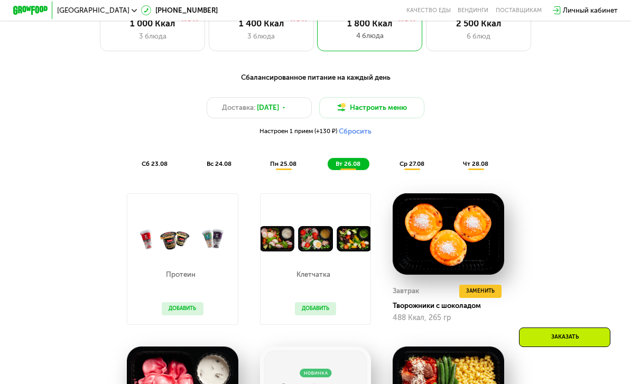
click at [476, 161] on span "чт 28.08" at bounding box center [475, 163] width 25 height 7
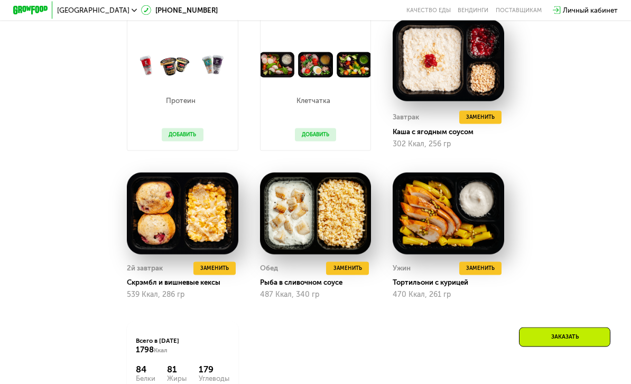
scroll to position [611, 0]
click at [353, 269] on span "Заменить" at bounding box center [347, 268] width 29 height 9
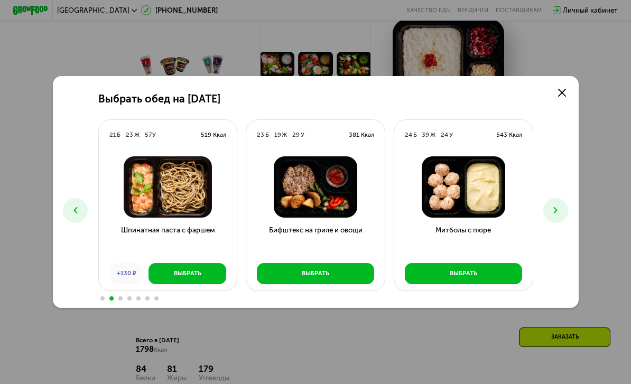
click at [336, 284] on button "Выбрать" at bounding box center [315, 273] width 117 height 21
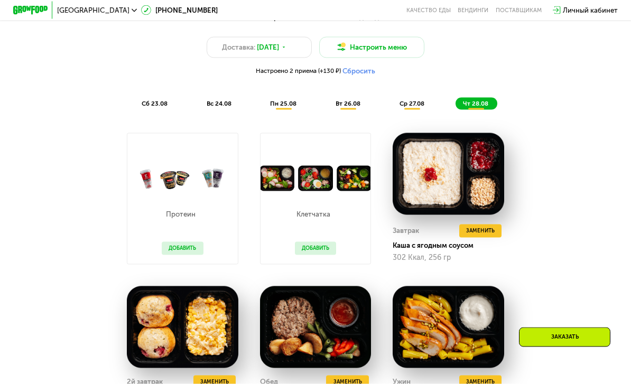
scroll to position [477, 0]
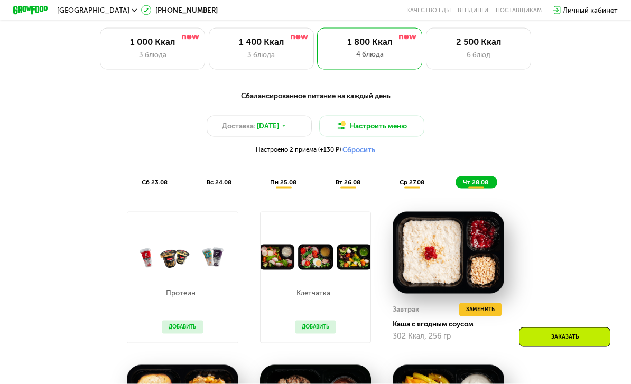
click at [393, 122] on button "Настроить меню" at bounding box center [371, 126] width 105 height 21
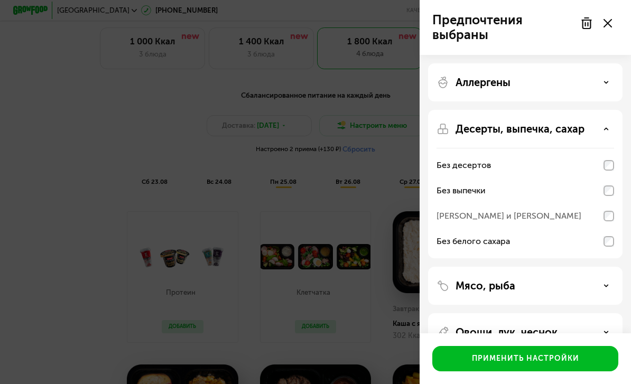
click at [551, 358] on div "Применить настройки" at bounding box center [525, 358] width 107 height 11
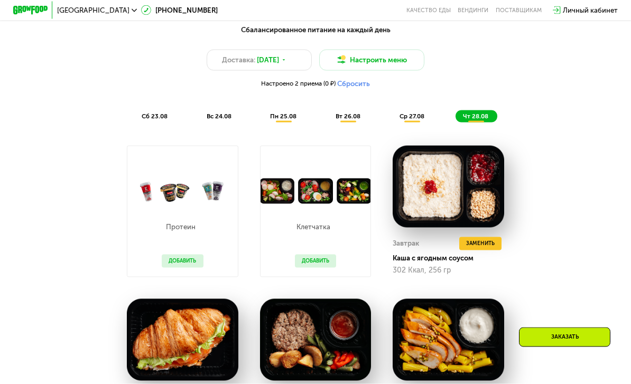
click at [416, 113] on span "ср 27.08" at bounding box center [411, 116] width 25 height 7
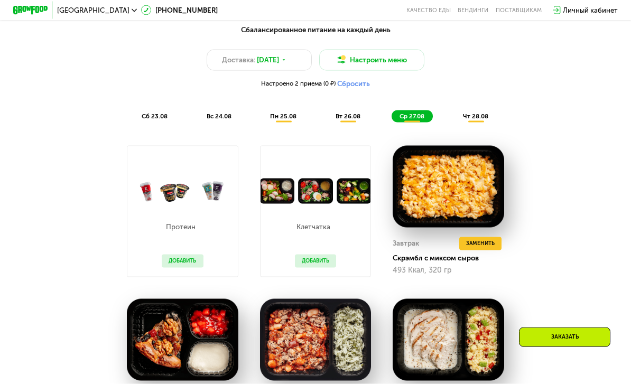
scroll to position [485, 0]
click at [344, 114] on span "вт 26.08" at bounding box center [348, 115] width 25 height 7
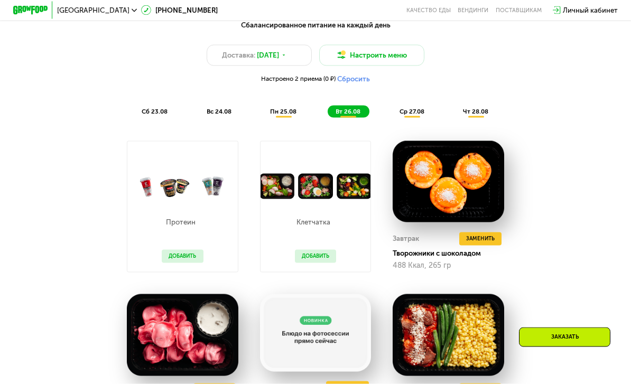
scroll to position [479, 0]
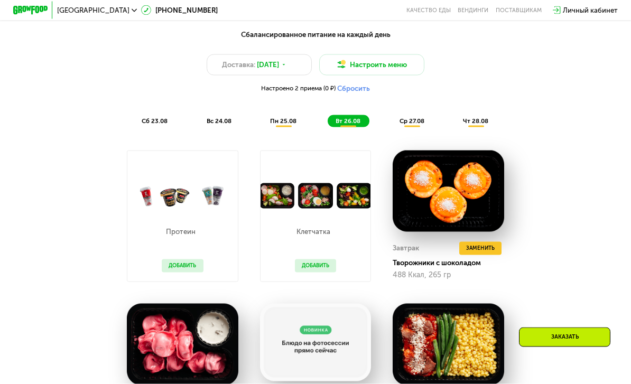
click at [286, 123] on span "пн 25.08" at bounding box center [283, 120] width 26 height 7
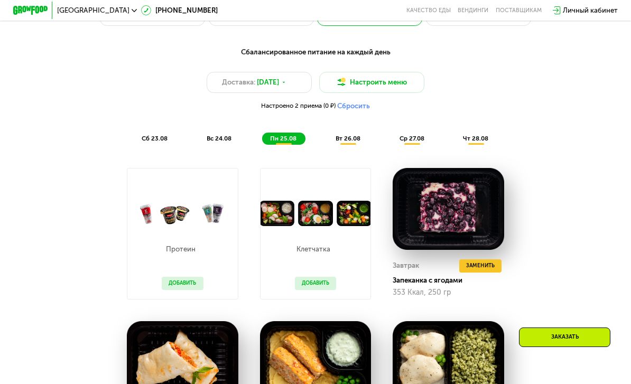
scroll to position [461, 0]
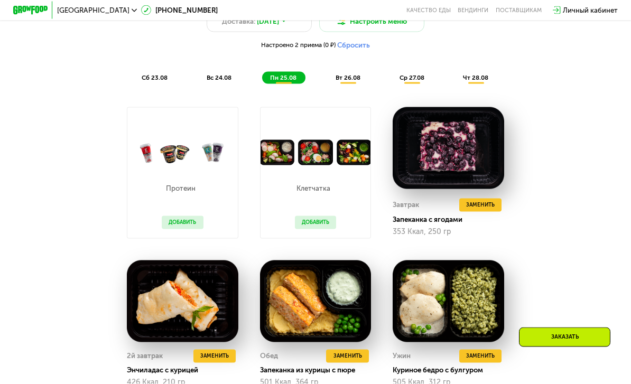
click at [306, 219] on button "Добавить" at bounding box center [316, 222] width 42 height 13
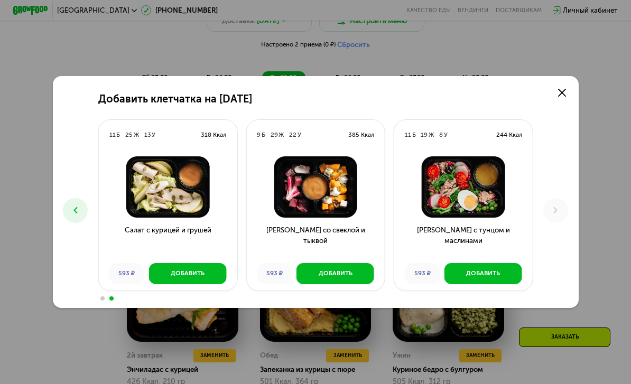
click at [76, 216] on icon at bounding box center [75, 210] width 11 height 11
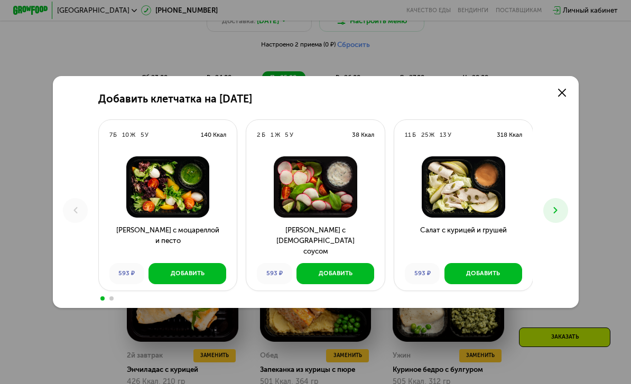
click at [190, 278] on div "Добавить" at bounding box center [188, 273] width 34 height 9
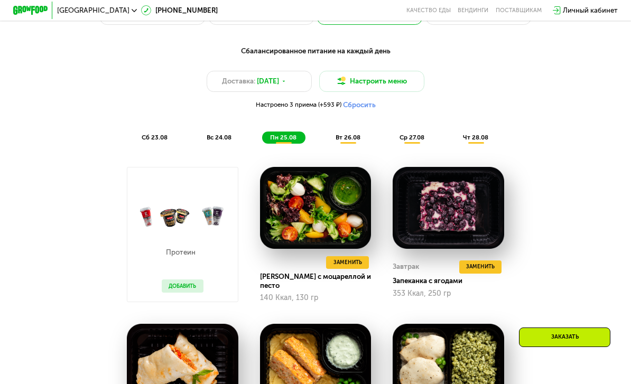
scroll to position [462, 0]
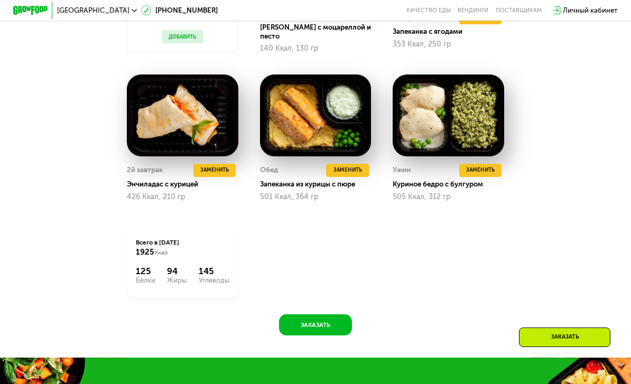
click at [330, 314] on button "Заказать" at bounding box center [315, 324] width 73 height 21
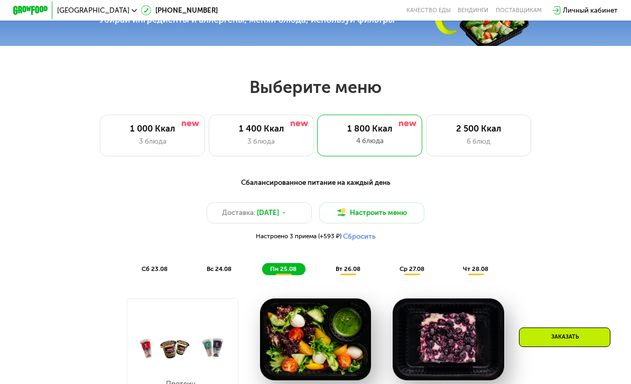
scroll to position [331, 0]
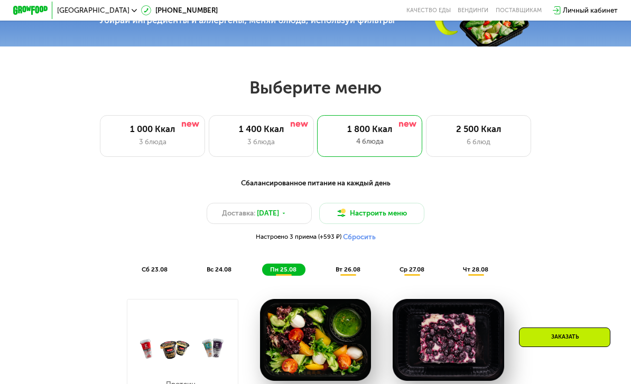
click at [377, 213] on button "Настроить меню" at bounding box center [371, 213] width 105 height 21
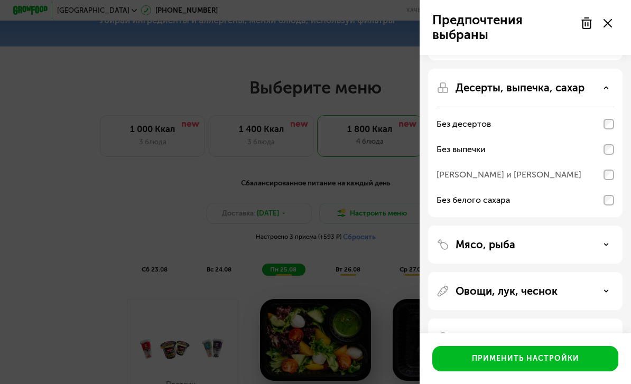
click at [603, 296] on div "Овощи, лук, чеснок" at bounding box center [525, 291] width 178 height 13
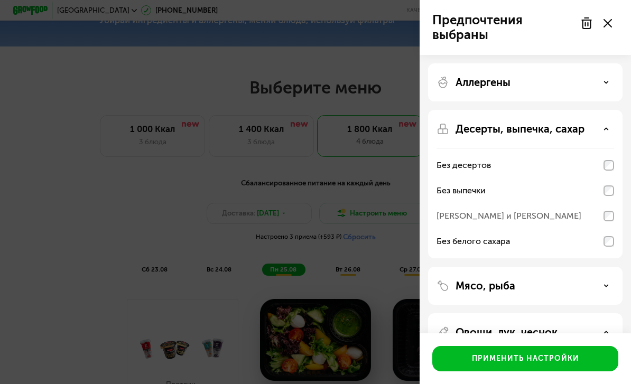
scroll to position [0, 0]
click at [581, 23] on icon at bounding box center [586, 23] width 13 height 13
click at [531, 357] on div "Применить настройки" at bounding box center [525, 358] width 107 height 11
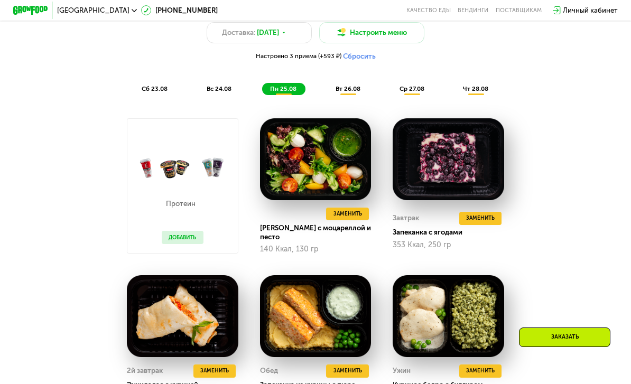
scroll to position [498, 0]
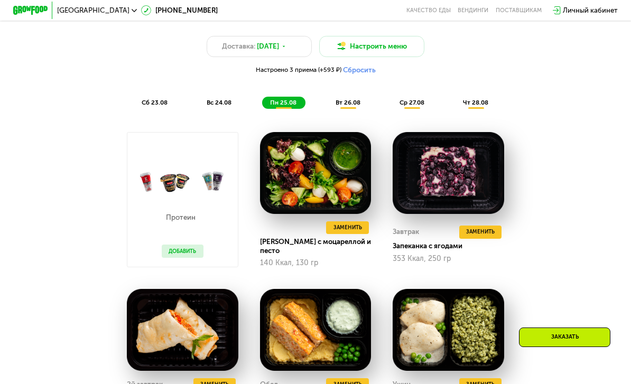
click at [352, 231] on span "Заменить" at bounding box center [347, 227] width 29 height 9
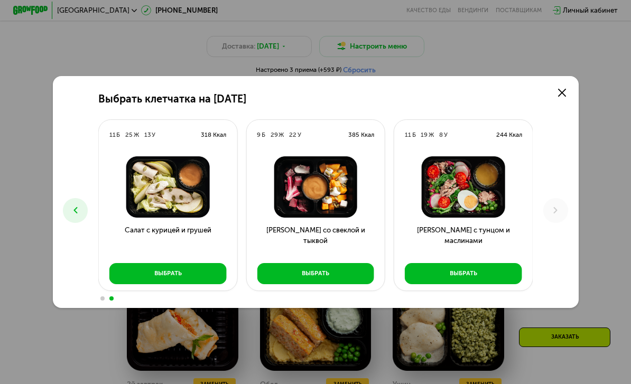
click at [564, 94] on icon at bounding box center [562, 93] width 8 height 8
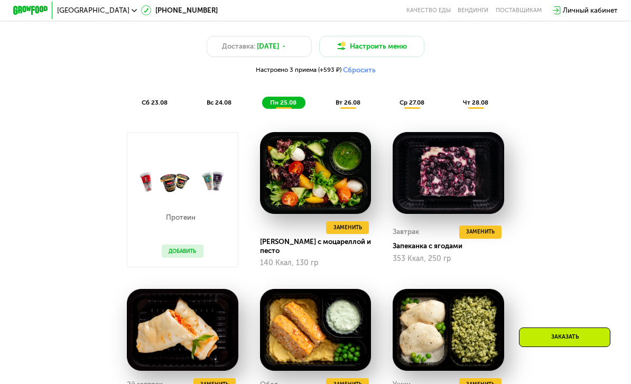
click at [418, 101] on span "ср 27.08" at bounding box center [411, 102] width 25 height 7
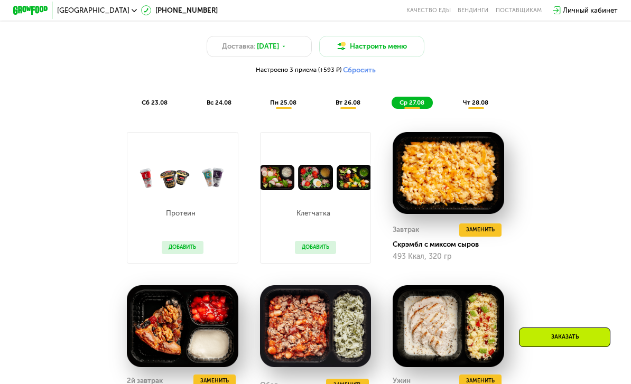
click at [319, 247] on button "Добавить" at bounding box center [316, 247] width 42 height 13
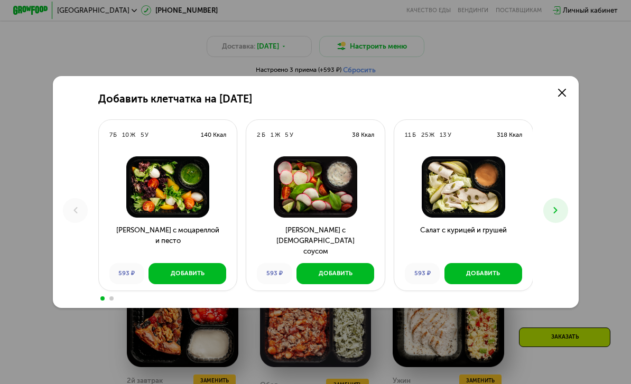
click at [555, 207] on icon at bounding box center [555, 210] width 11 height 11
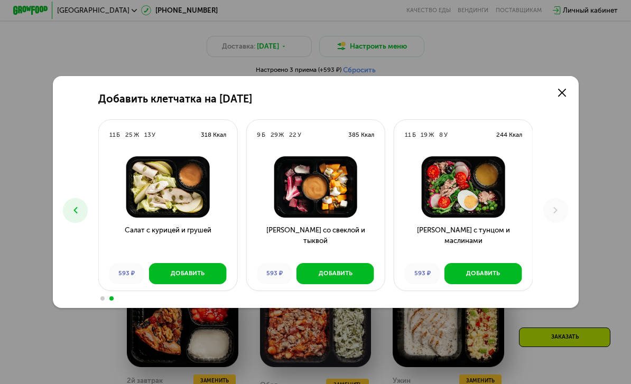
click at [569, 93] on link at bounding box center [561, 92] width 17 height 17
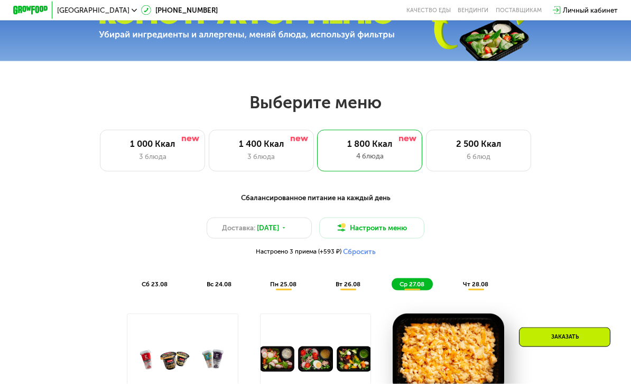
scroll to position [364, 0]
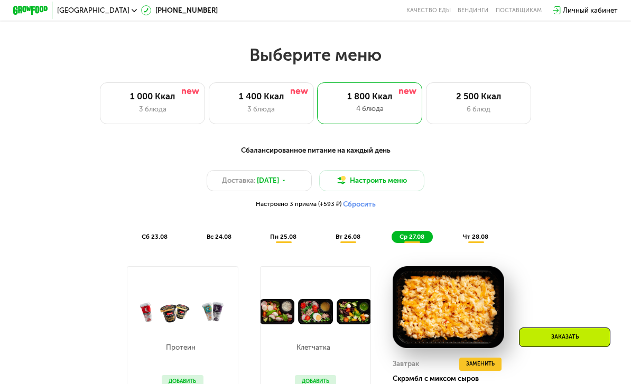
click at [317, 102] on div "1 400 Ккал 3 блюда" at bounding box center [369, 103] width 105 height 42
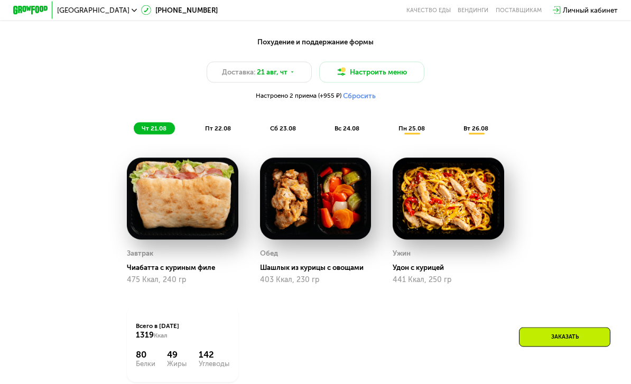
click at [476, 127] on span "вт 26.08" at bounding box center [475, 128] width 25 height 7
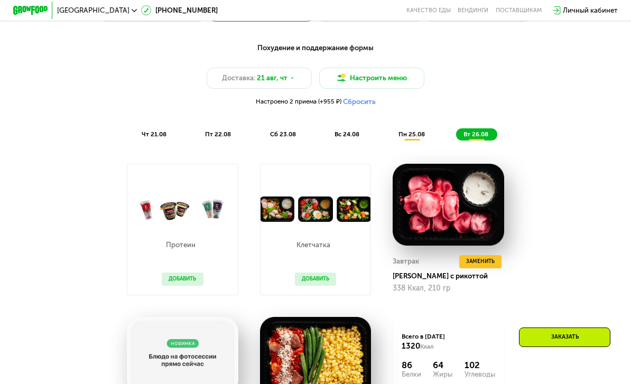
scroll to position [465, 0]
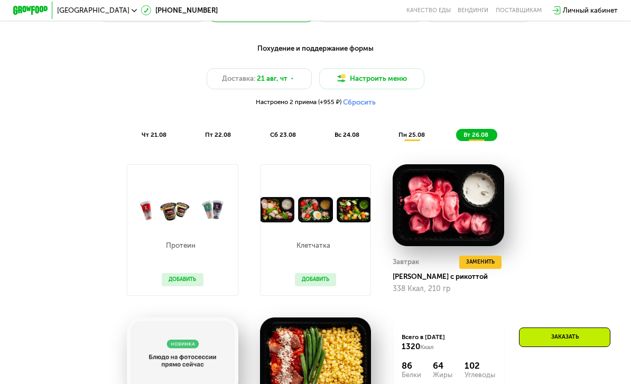
click at [414, 135] on span "пн 25.08" at bounding box center [411, 134] width 26 height 7
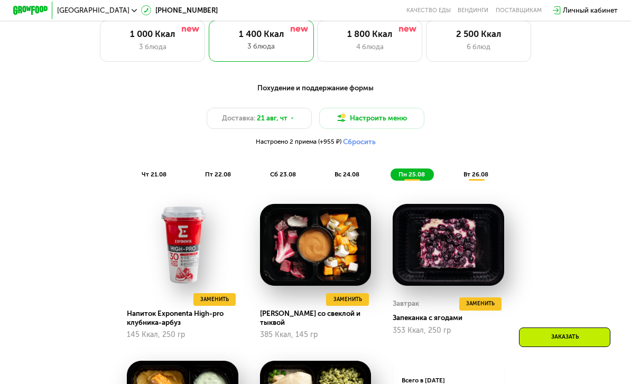
scroll to position [423, 0]
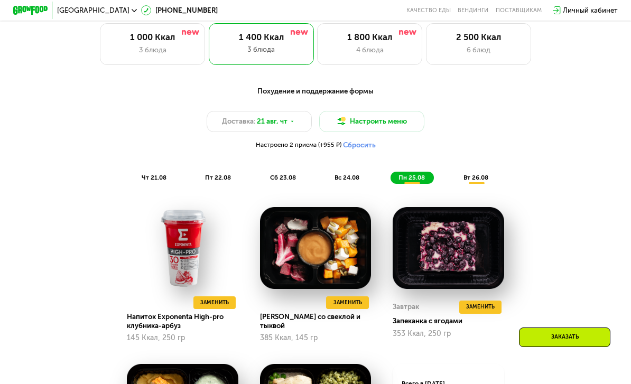
click at [355, 145] on button "Сбросить" at bounding box center [359, 145] width 33 height 9
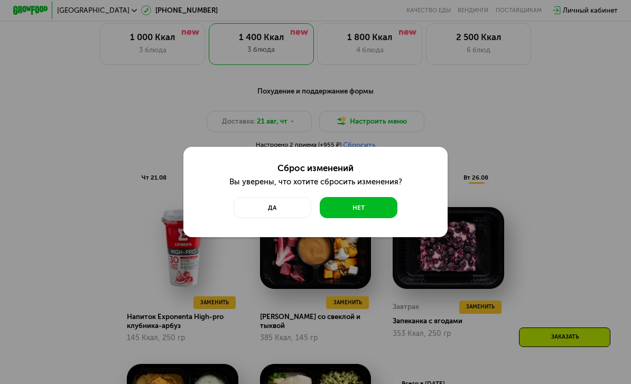
click at [282, 211] on button "Да" at bounding box center [273, 207] width 78 height 21
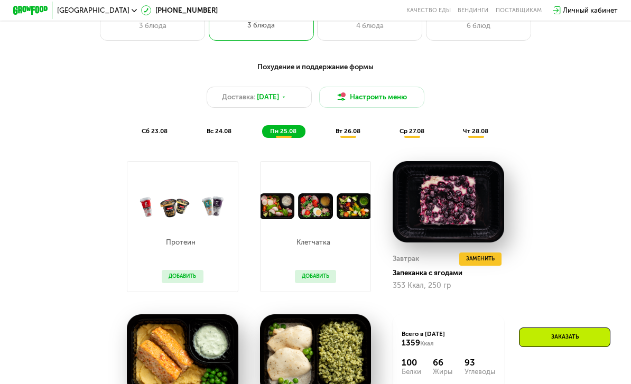
scroll to position [388, 0]
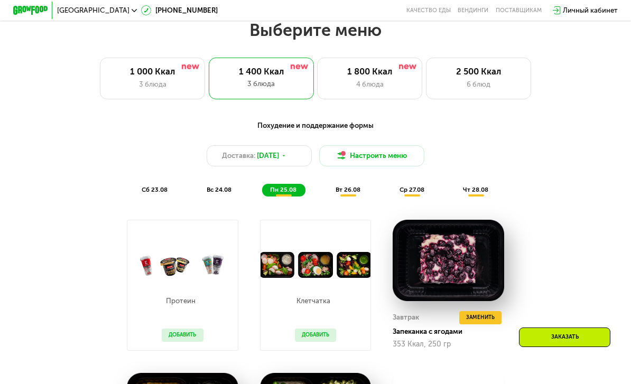
click at [392, 195] on div "вт 26.08" at bounding box center [413, 190] width 42 height 12
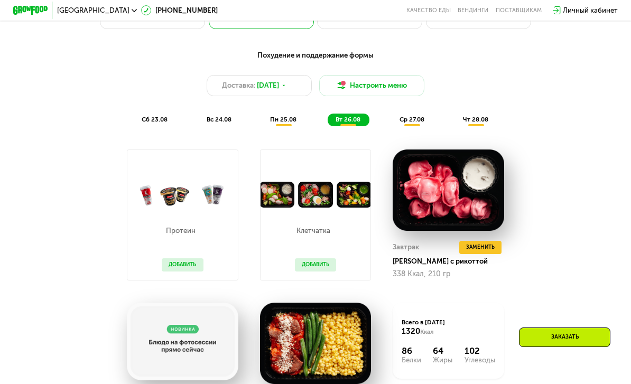
scroll to position [398, 0]
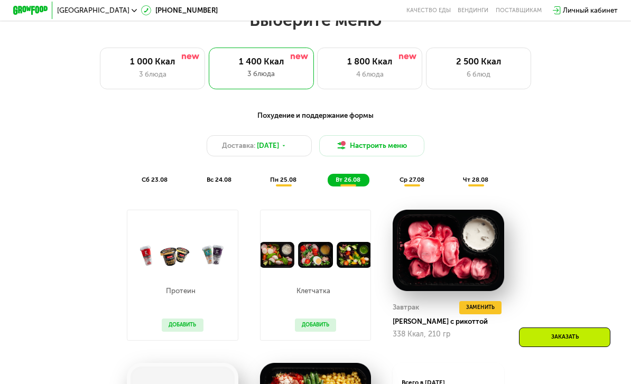
click at [405, 182] on span "ср 27.08" at bounding box center [411, 179] width 25 height 7
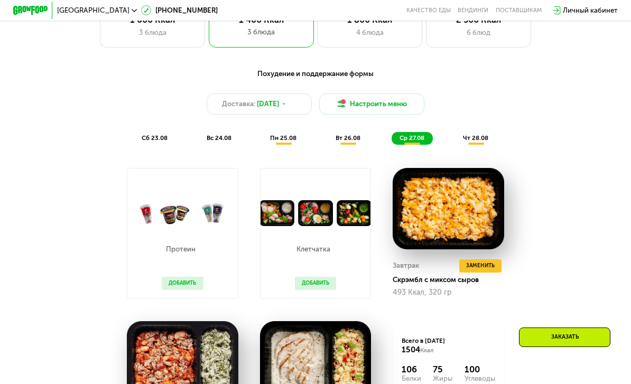
scroll to position [430, 0]
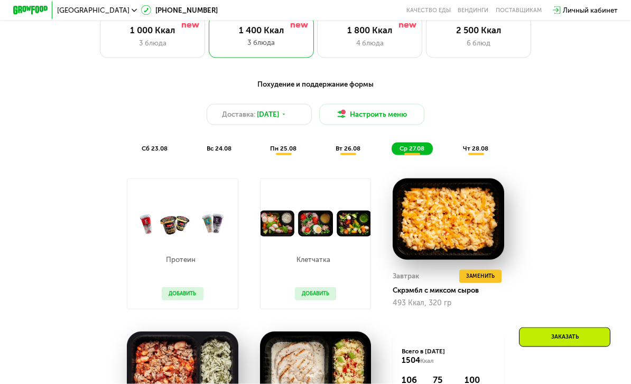
click at [471, 150] on span "чт 28.08" at bounding box center [475, 148] width 25 height 7
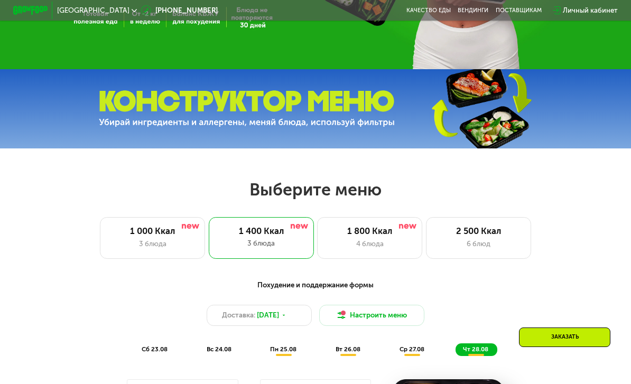
scroll to position [228, 0]
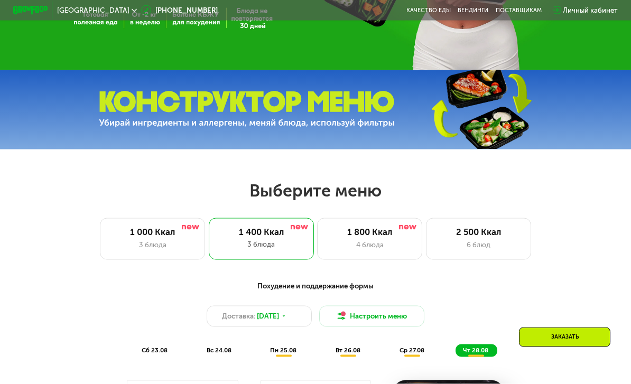
click at [383, 230] on div "1 800 Ккал" at bounding box center [370, 232] width 87 height 11
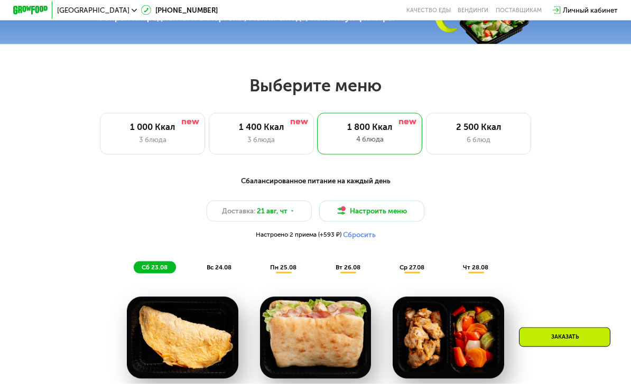
scroll to position [333, 0]
click at [363, 231] on button "Сбросить" at bounding box center [359, 234] width 33 height 9
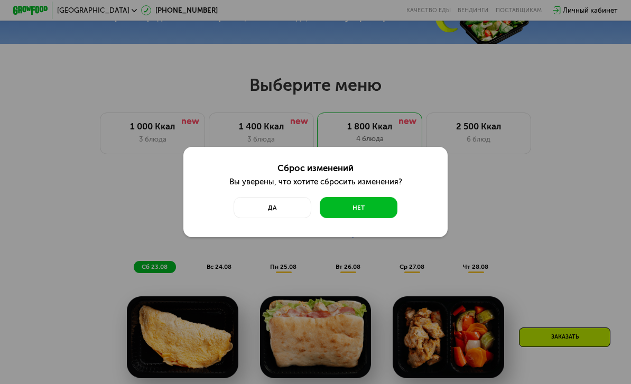
click at [286, 218] on button "Да" at bounding box center [273, 207] width 78 height 21
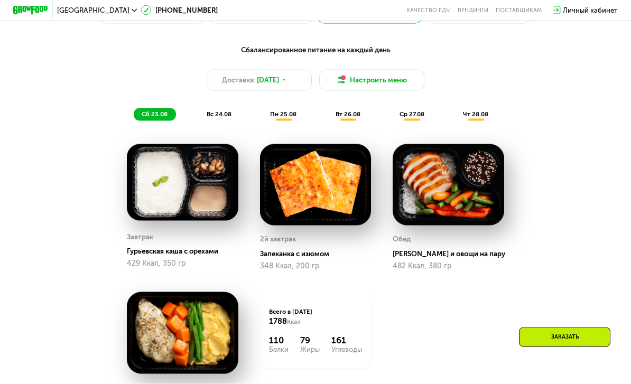
scroll to position [464, 0]
click at [352, 113] on span "вт 26.08" at bounding box center [348, 113] width 25 height 7
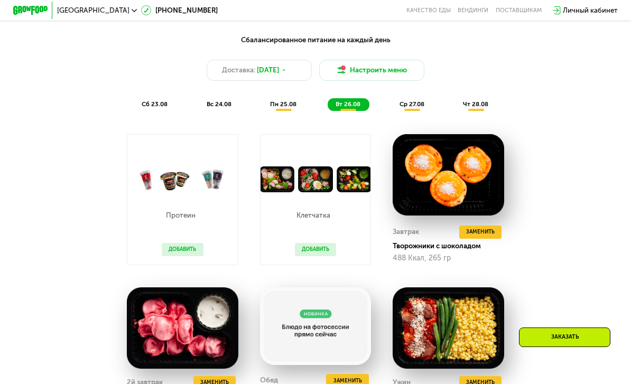
scroll to position [381, 0]
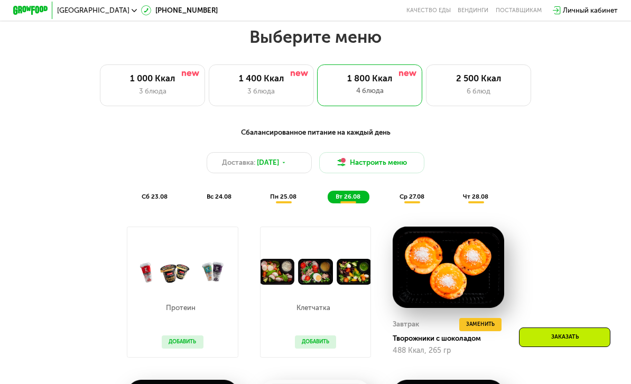
click at [408, 197] on span "ср 27.08" at bounding box center [411, 196] width 25 height 7
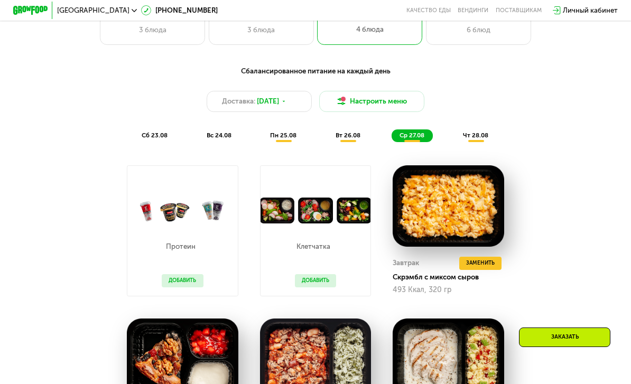
scroll to position [333, 0]
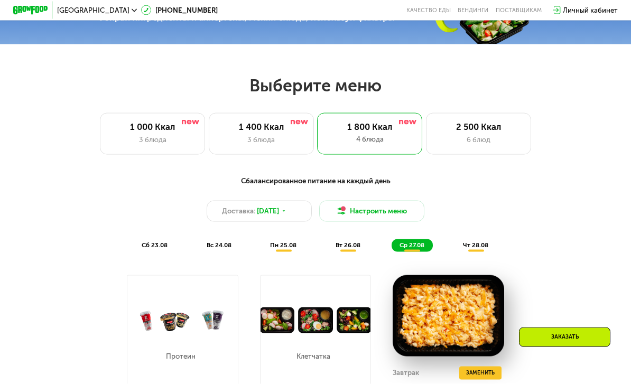
click at [476, 250] on div "чт 28.08" at bounding box center [476, 245] width 42 height 12
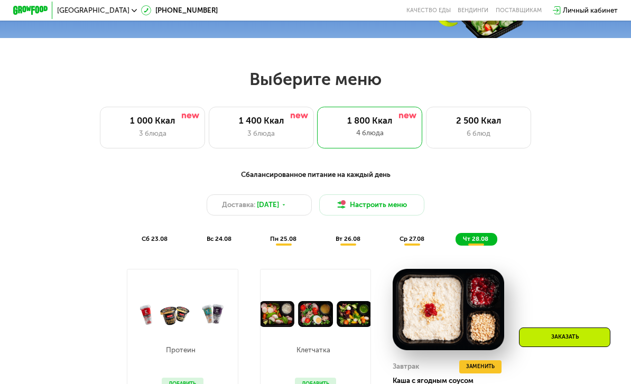
scroll to position [343, 0]
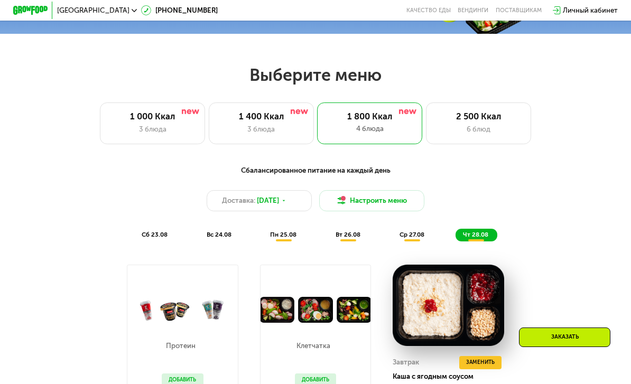
click at [375, 199] on button "Настроить меню" at bounding box center [371, 200] width 105 height 21
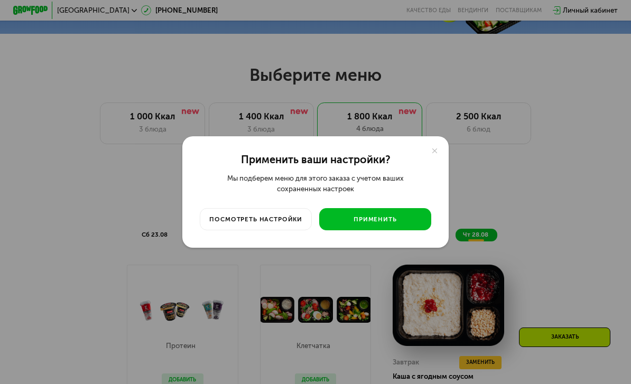
click at [381, 224] on div "Применить" at bounding box center [374, 219] width 99 height 9
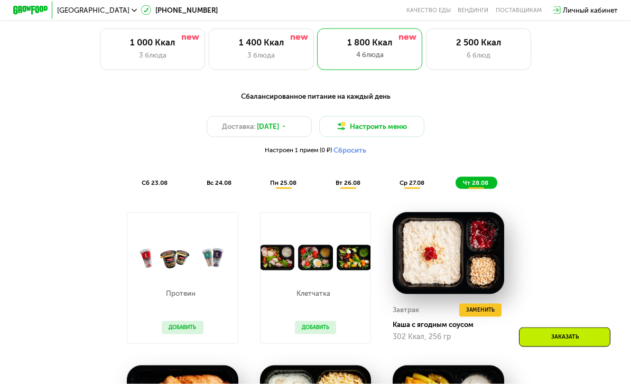
scroll to position [386, 0]
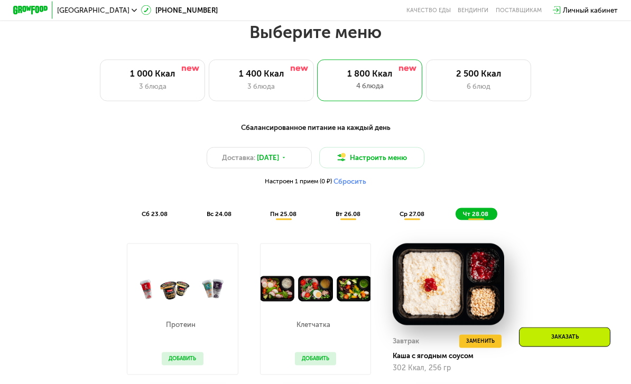
click at [279, 215] on span "пн 25.08" at bounding box center [283, 213] width 26 height 7
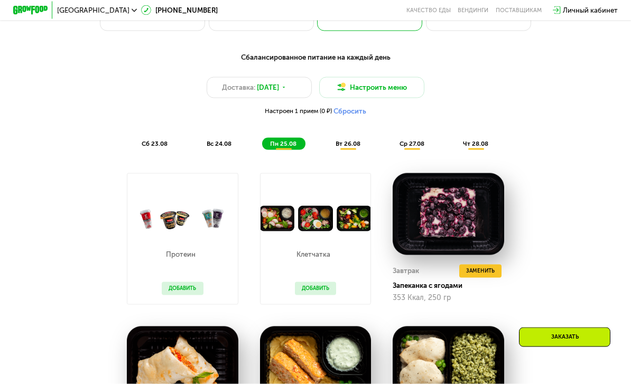
scroll to position [457, 0]
